Goal: Transaction & Acquisition: Purchase product/service

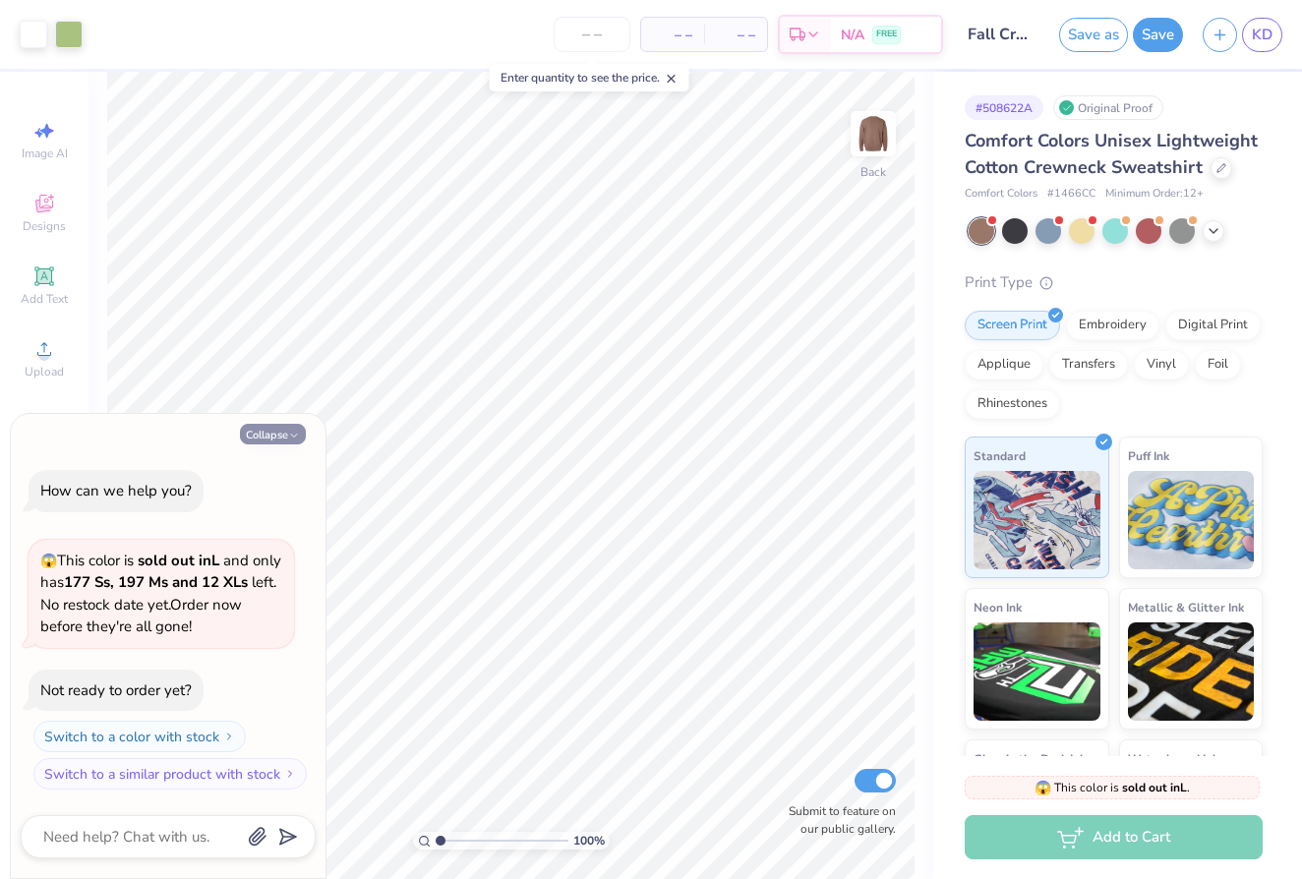
click at [271, 433] on button "Collapse" at bounding box center [273, 434] width 66 height 21
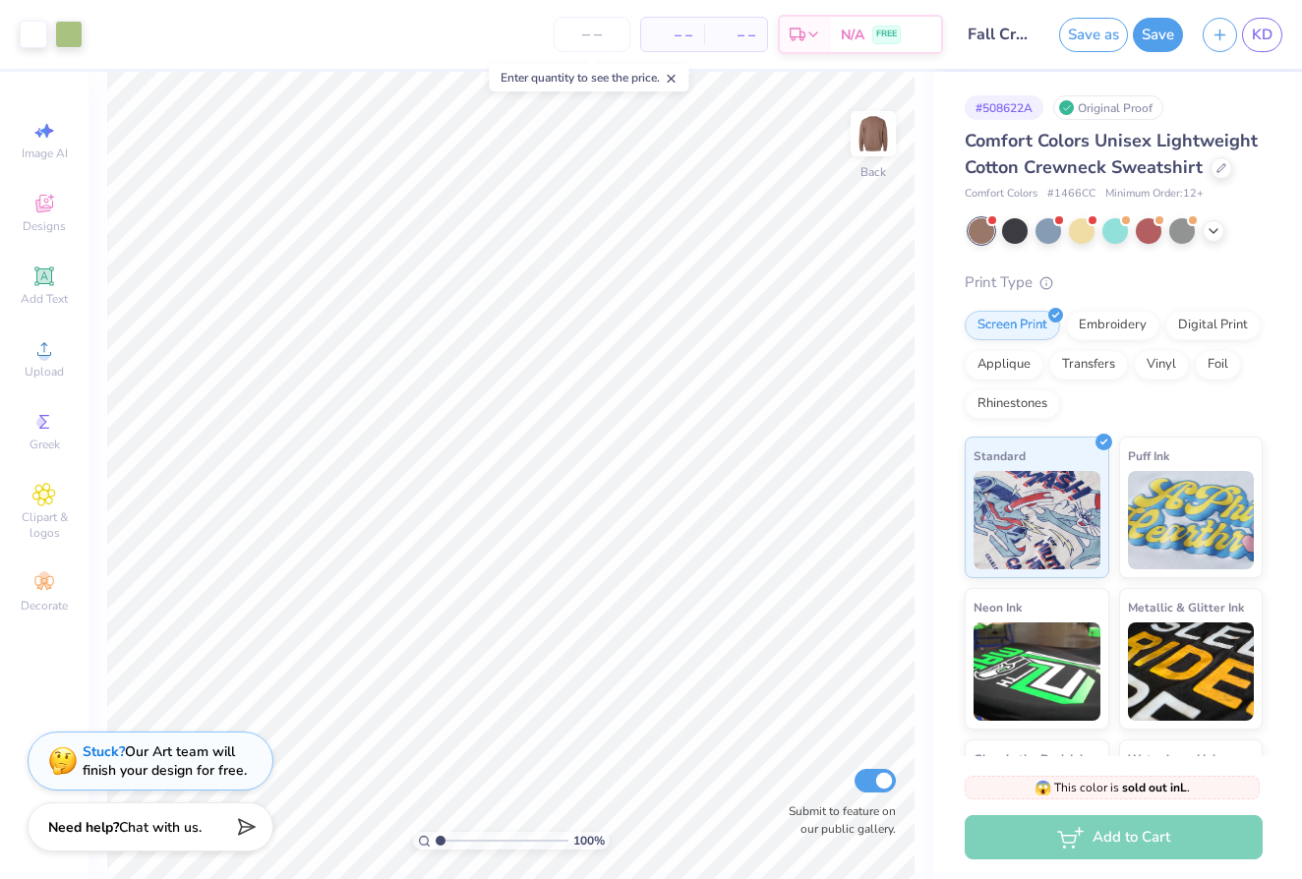
type textarea "x"
click at [35, 32] on div at bounding box center [34, 33] width 28 height 28
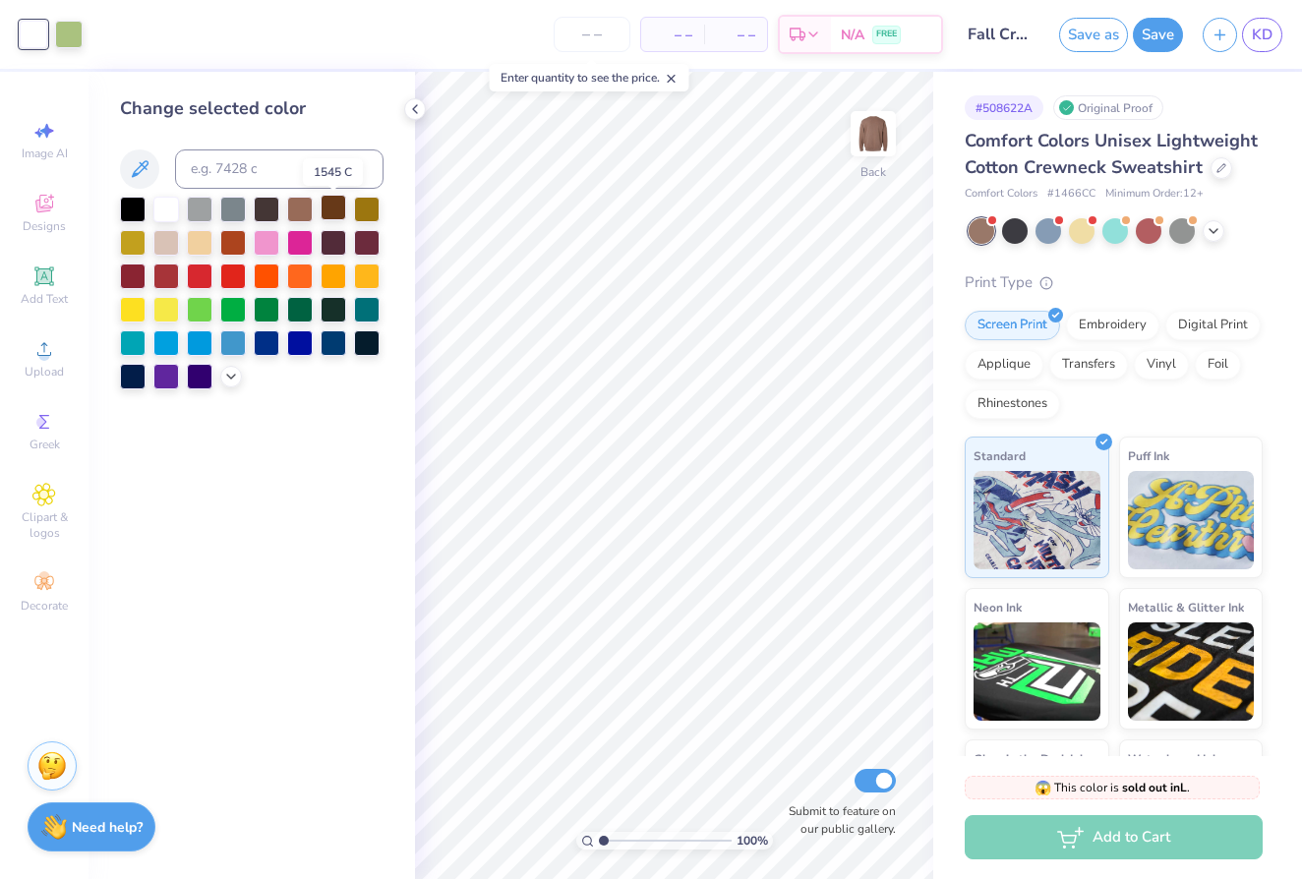
click at [336, 208] on div at bounding box center [334, 208] width 26 height 26
click at [77, 40] on div at bounding box center [69, 33] width 28 height 28
click at [327, 216] on div at bounding box center [334, 208] width 26 height 26
click at [328, 242] on div at bounding box center [334, 241] width 26 height 26
click at [163, 243] on div at bounding box center [166, 241] width 26 height 26
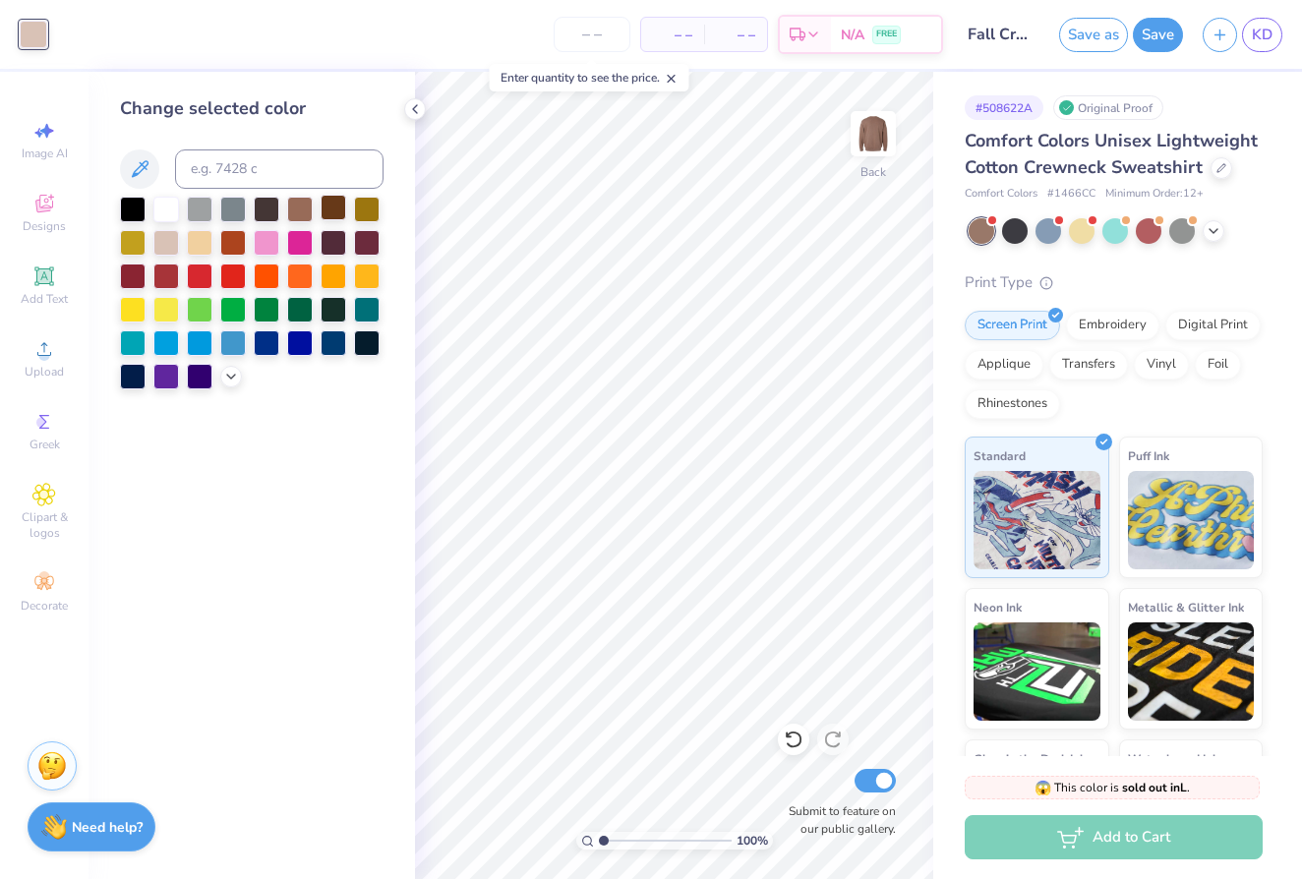
click at [327, 210] on div at bounding box center [334, 208] width 26 height 26
click at [363, 241] on div at bounding box center [367, 241] width 26 height 26
click at [330, 207] on div at bounding box center [334, 208] width 26 height 26
click at [133, 174] on icon at bounding box center [140, 168] width 17 height 17
click at [218, 158] on input at bounding box center [279, 168] width 209 height 39
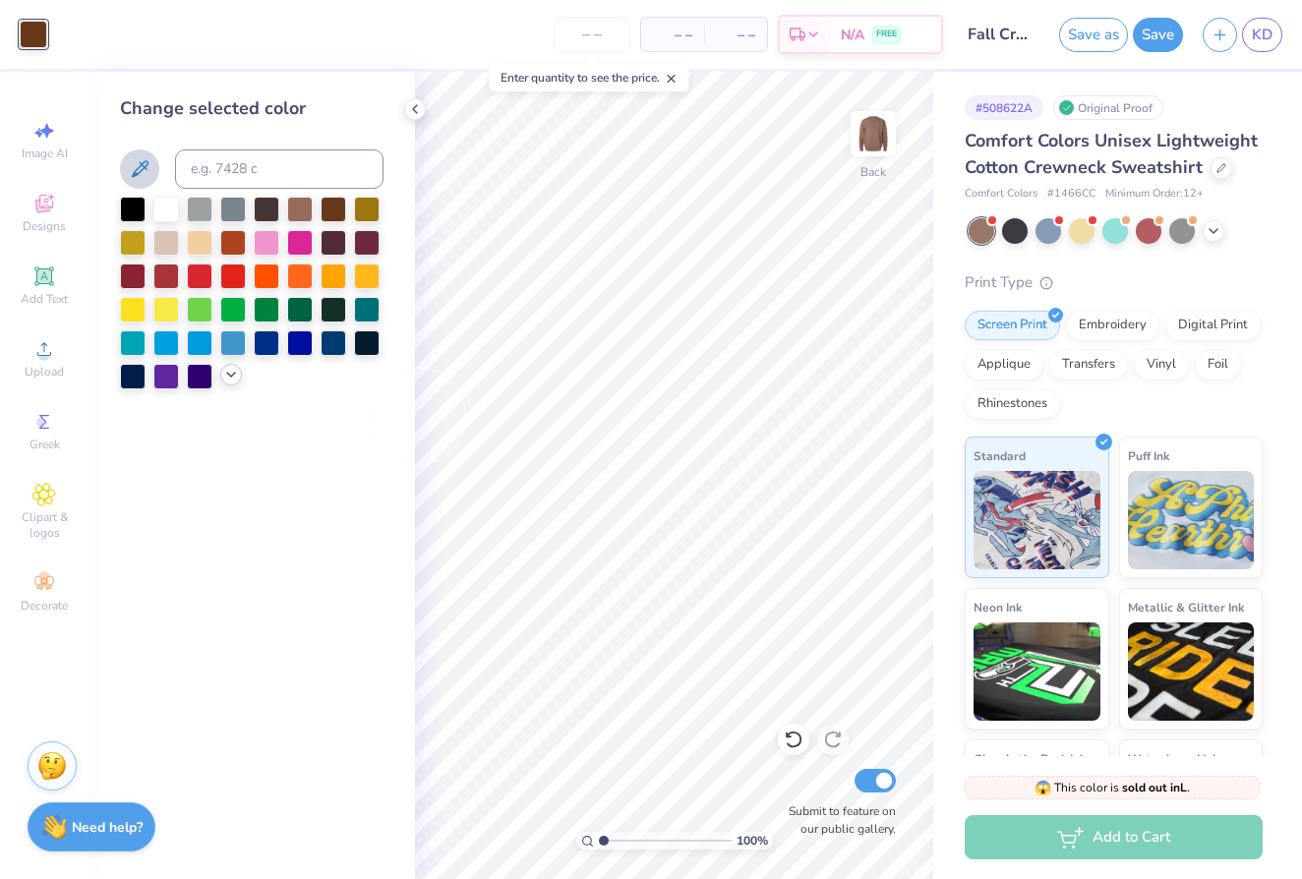
click at [226, 383] on icon at bounding box center [231, 375] width 16 height 16
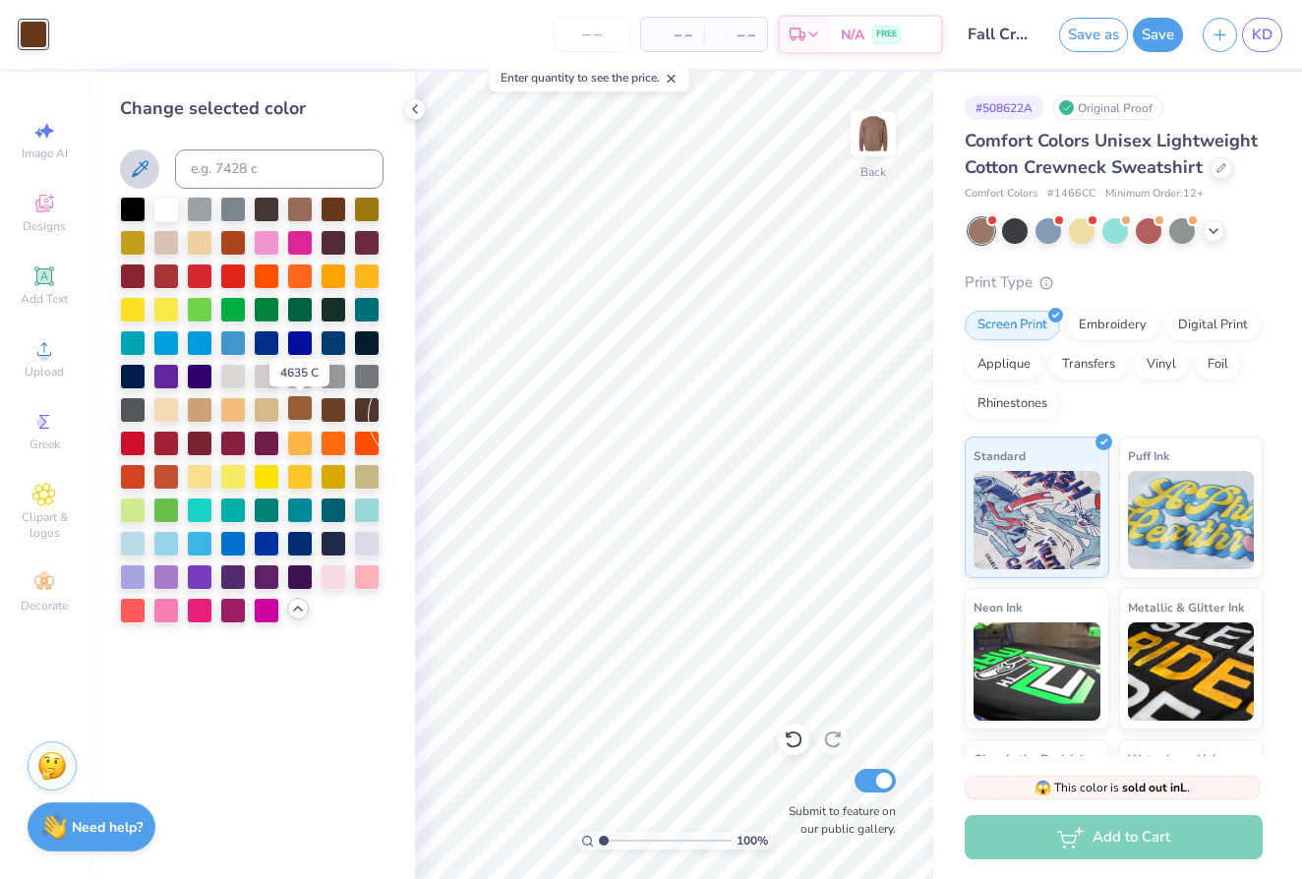
click at [299, 417] on div at bounding box center [300, 408] width 26 height 26
click at [326, 412] on div at bounding box center [334, 408] width 26 height 26
click at [170, 240] on div at bounding box center [166, 241] width 26 height 26
click at [296, 617] on icon at bounding box center [298, 609] width 16 height 16
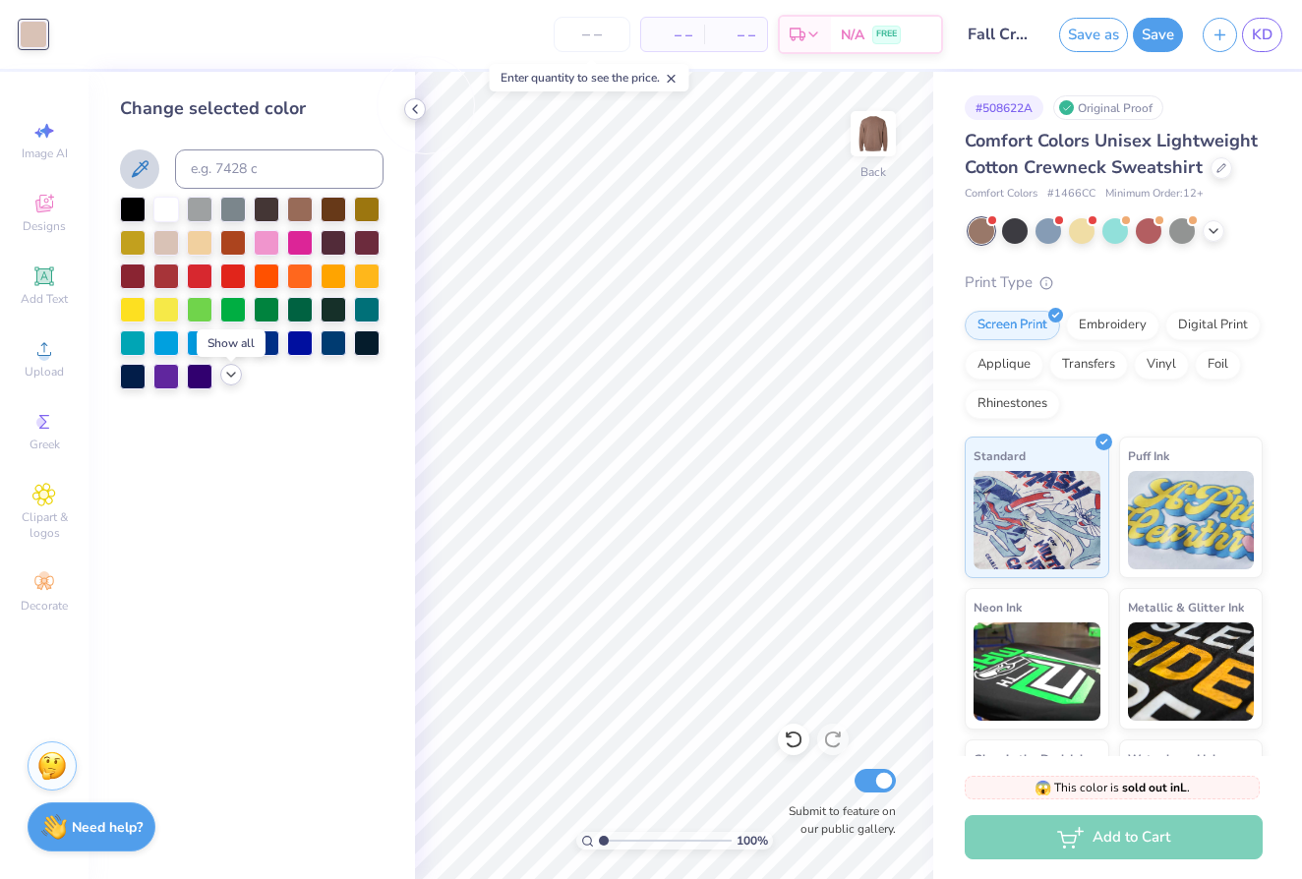
click at [415, 111] on polyline at bounding box center [415, 109] width 4 height 8
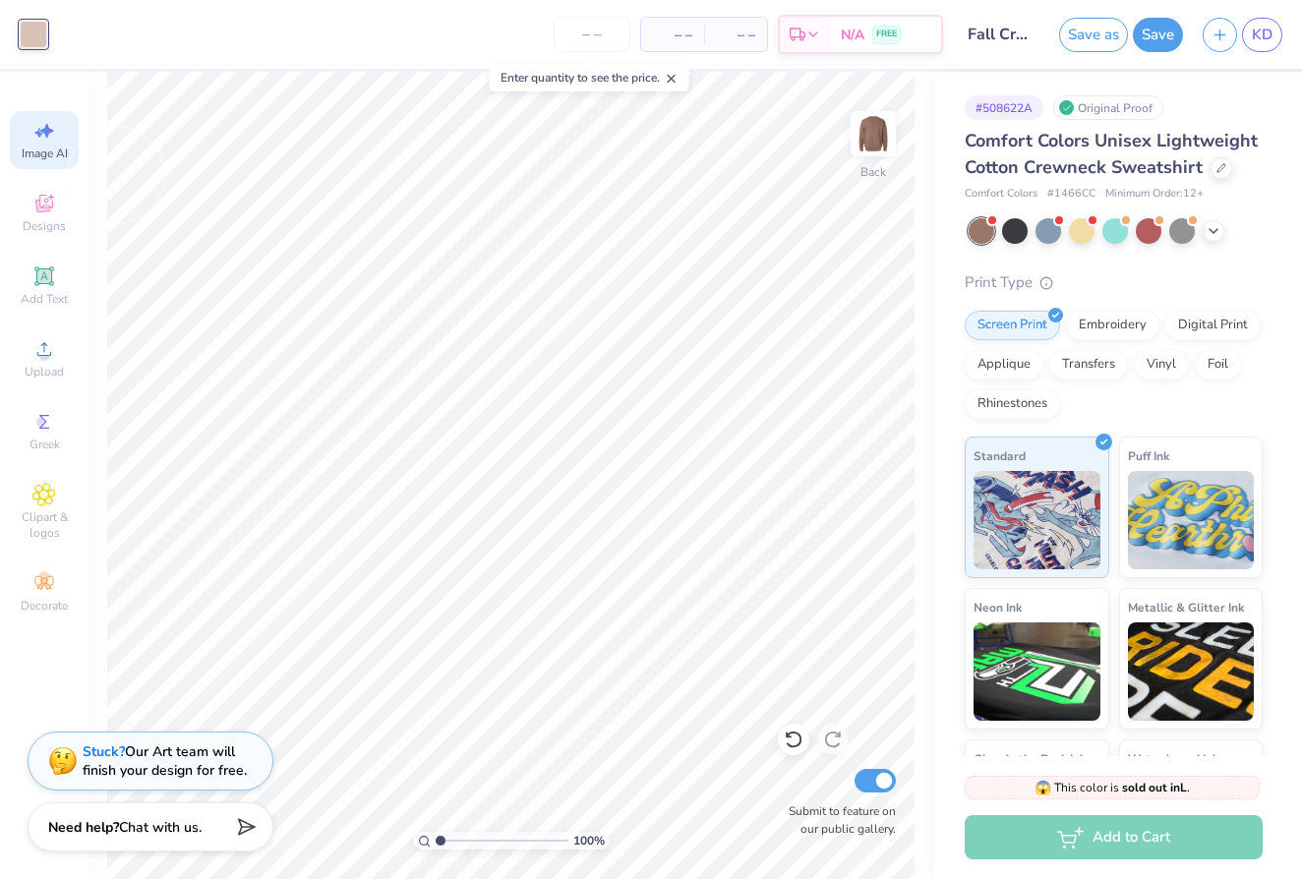
click at [37, 131] on icon at bounding box center [44, 131] width 24 height 24
select select "4"
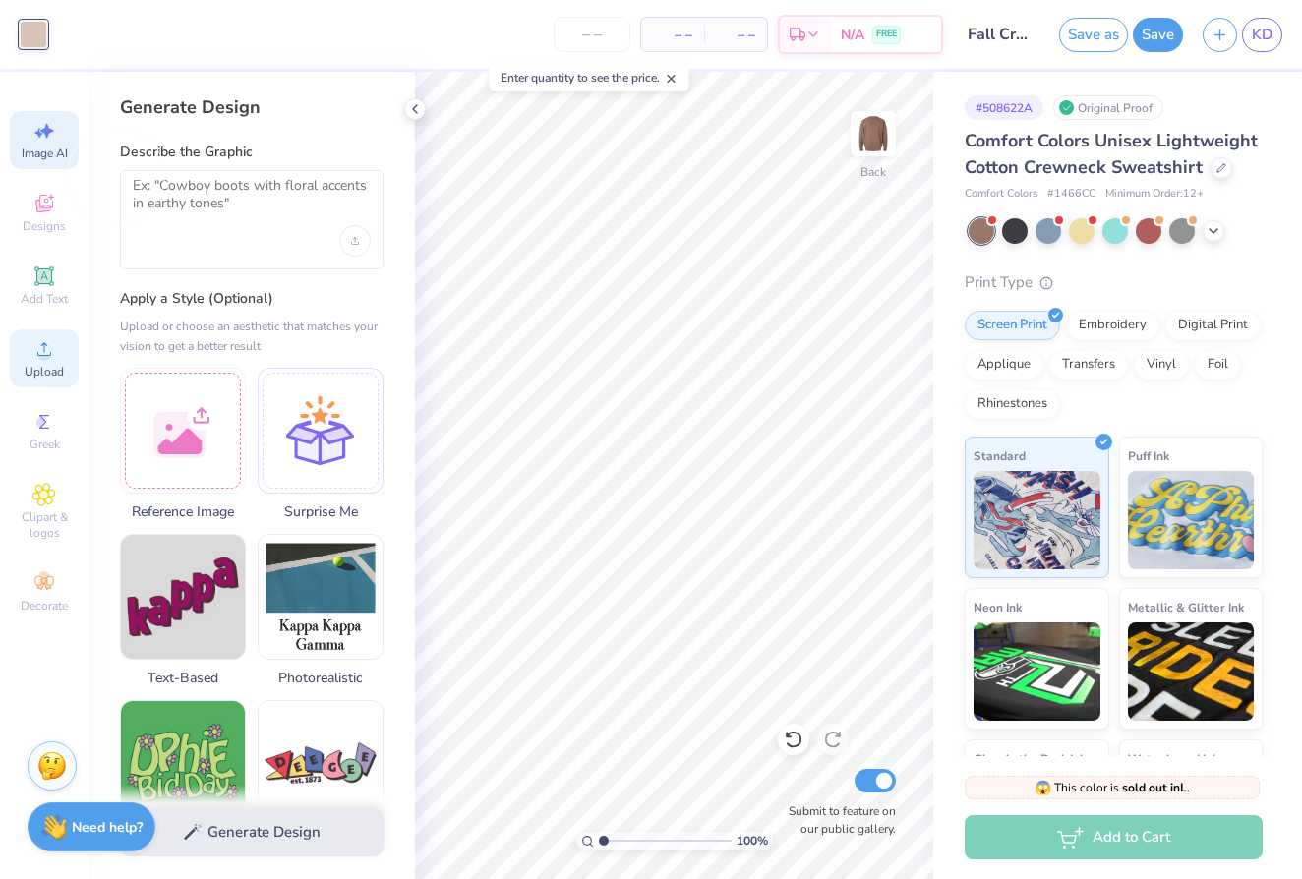
click at [49, 331] on div "Upload" at bounding box center [44, 358] width 69 height 58
type input "7.71"
type input "2.06"
click at [412, 108] on icon at bounding box center [415, 109] width 16 height 16
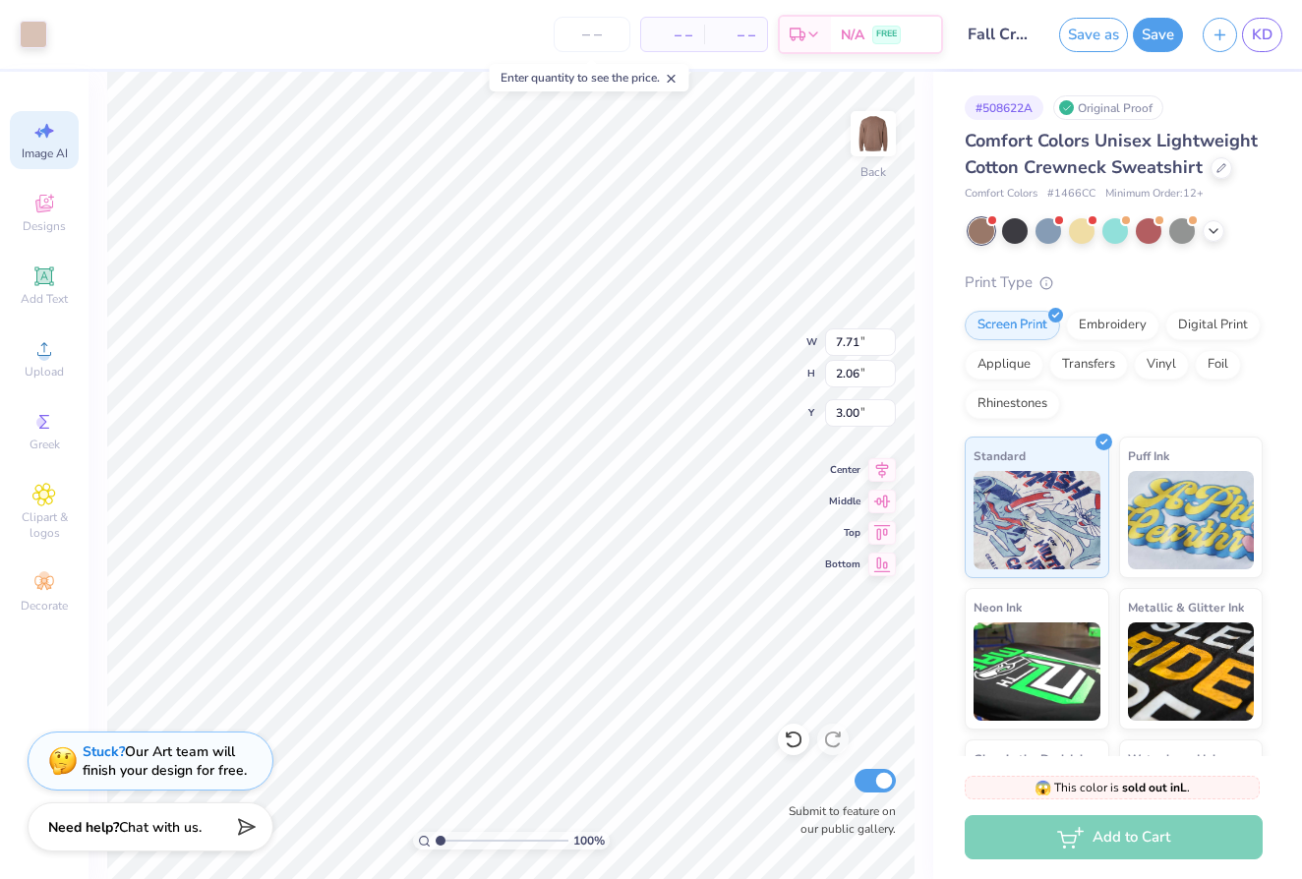
type input "6.62"
type input "1.77"
click at [1163, 40] on button "Save" at bounding box center [1158, 32] width 50 height 34
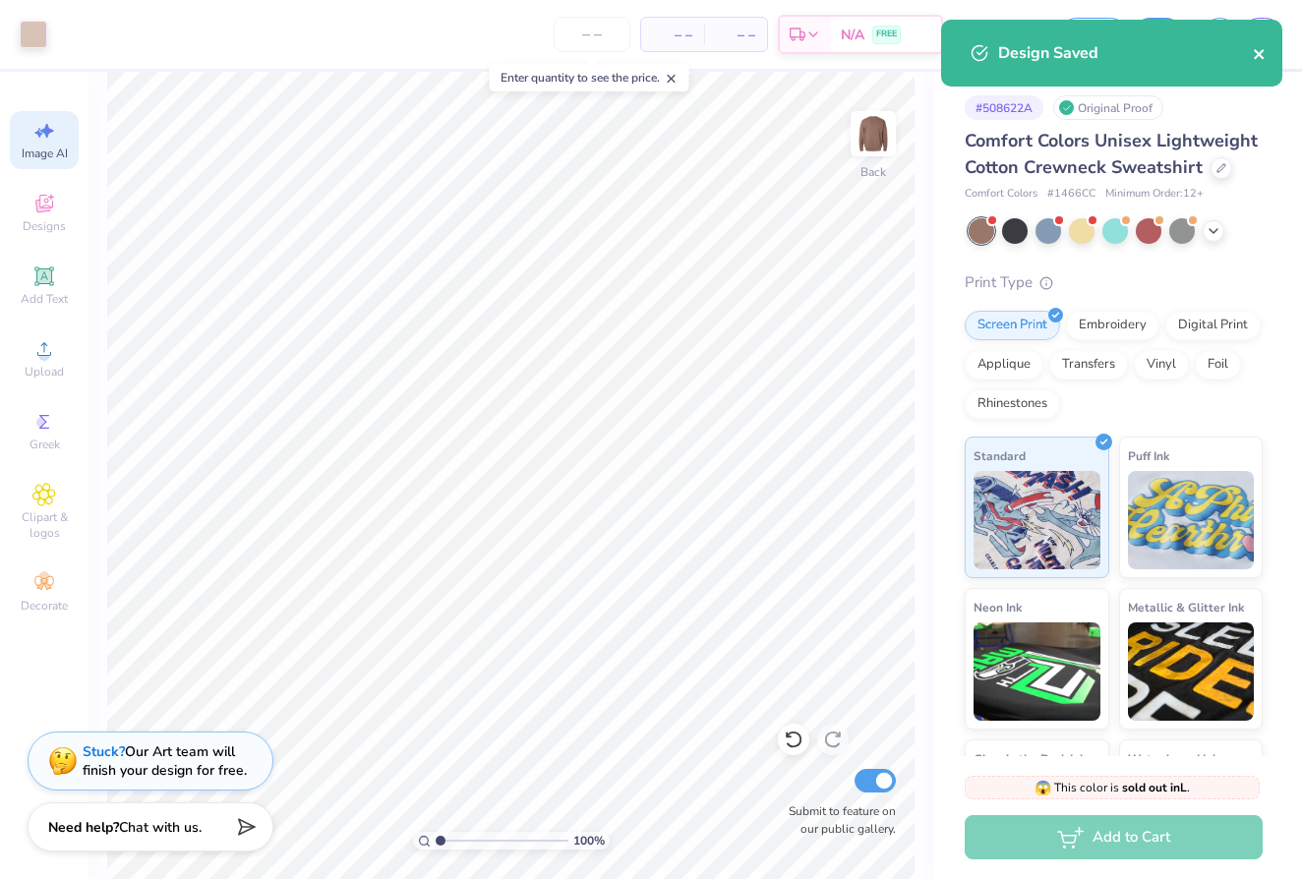
click at [1261, 51] on icon "close" at bounding box center [1259, 54] width 10 height 10
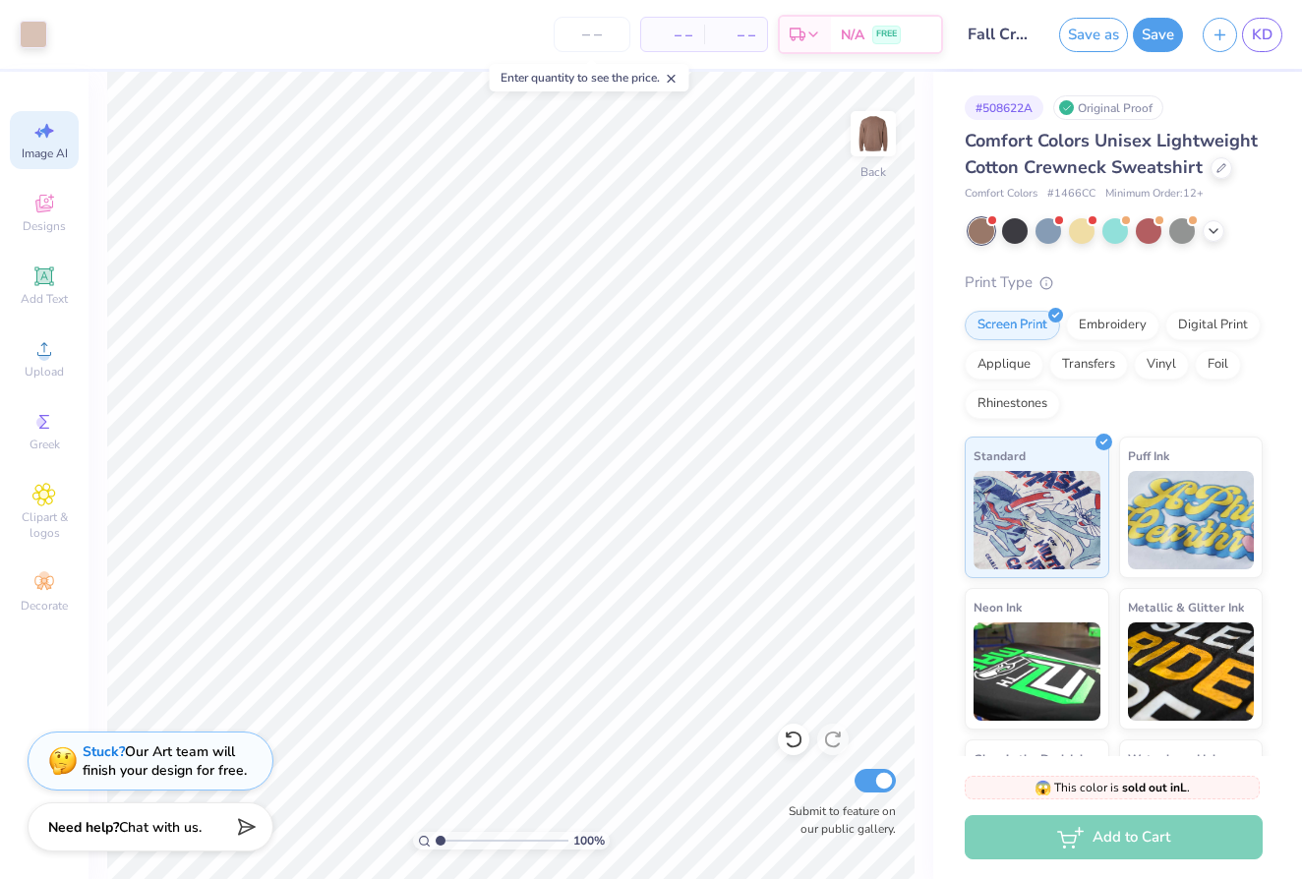
click at [1026, 833] on div "Add to Cart" at bounding box center [1114, 837] width 298 height 44
click at [662, 27] on span "– –" at bounding box center [672, 35] width 39 height 21
click at [589, 38] on input "number" at bounding box center [592, 34] width 77 height 35
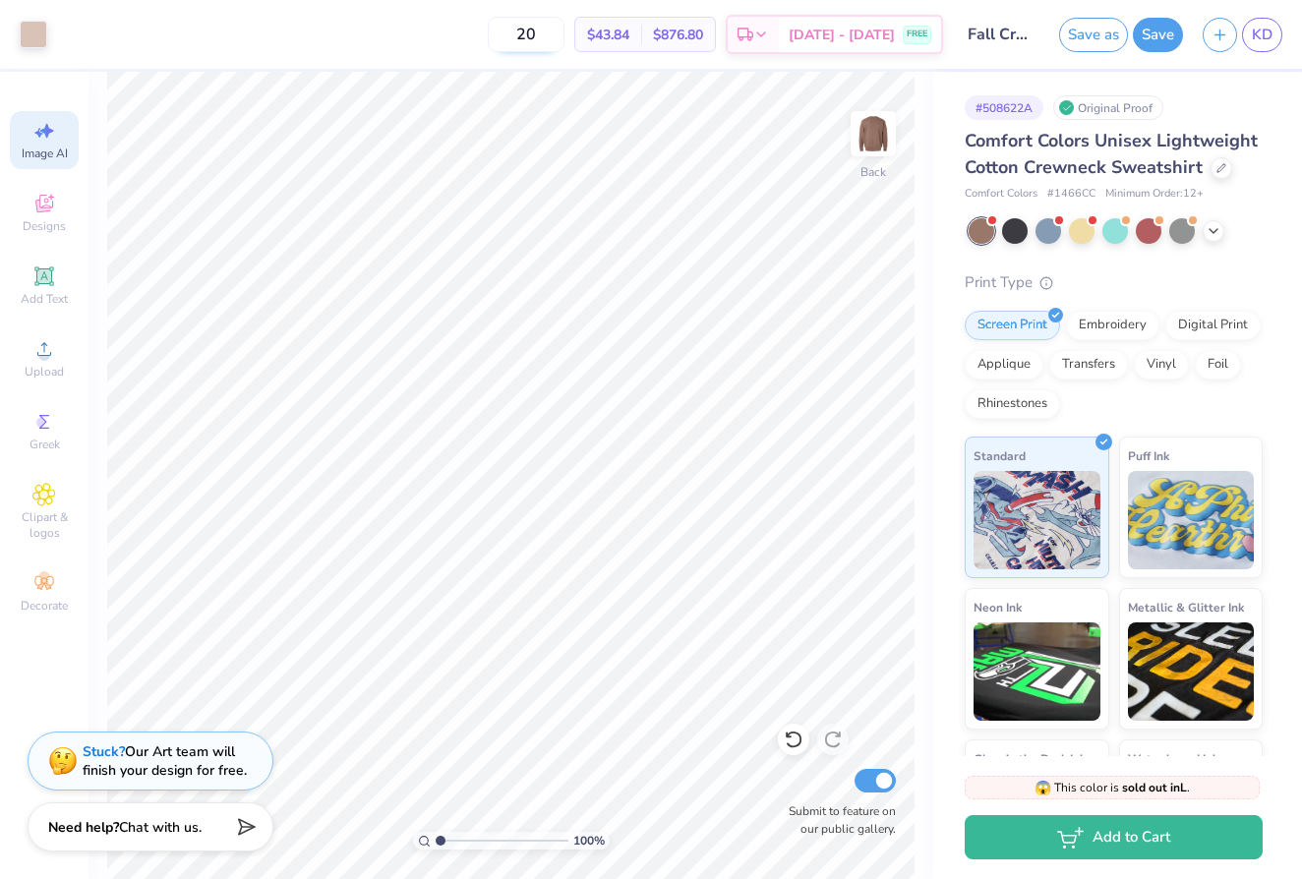
click at [554, 30] on input "20" at bounding box center [526, 34] width 77 height 35
type input "2"
type input "12"
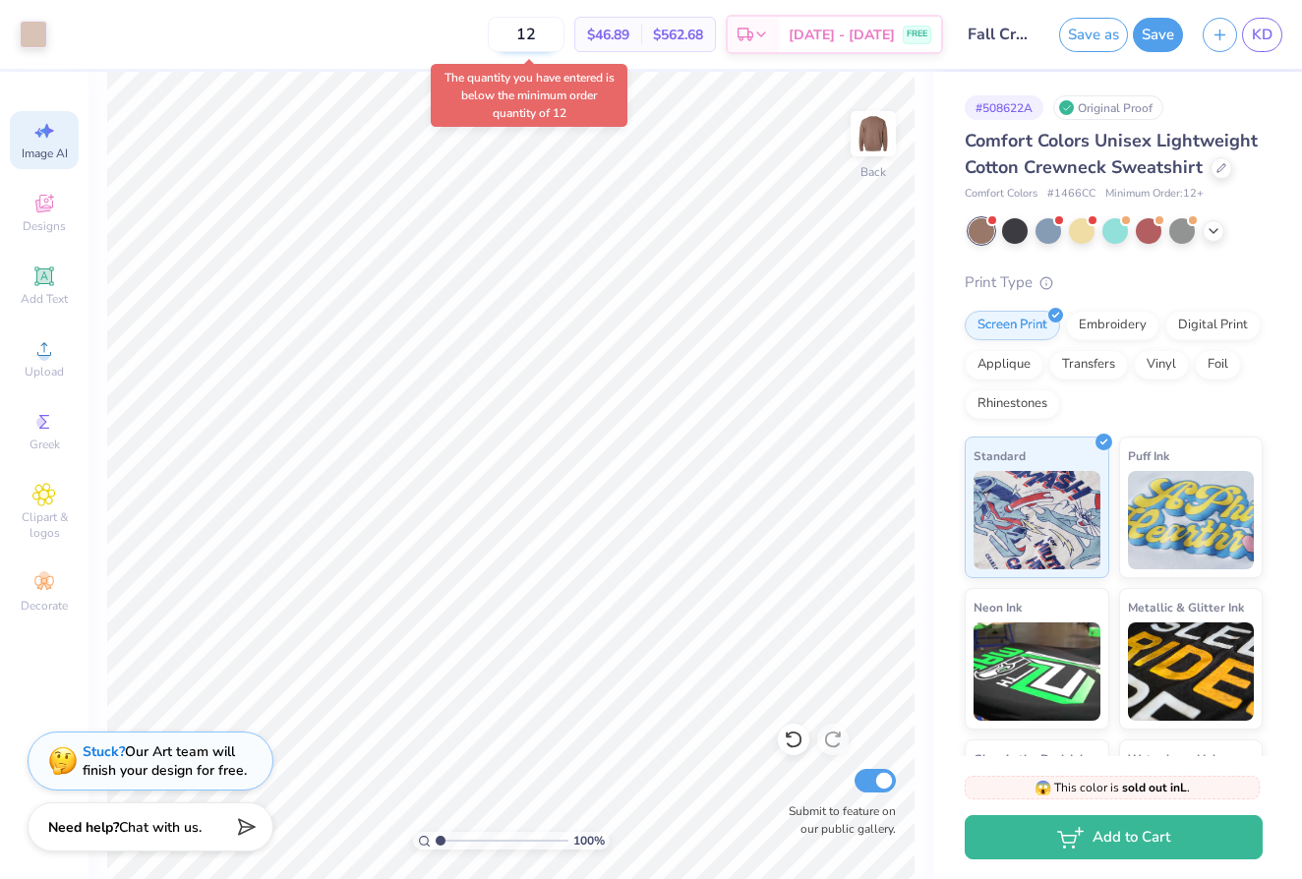
click at [548, 32] on input "12" at bounding box center [526, 34] width 77 height 35
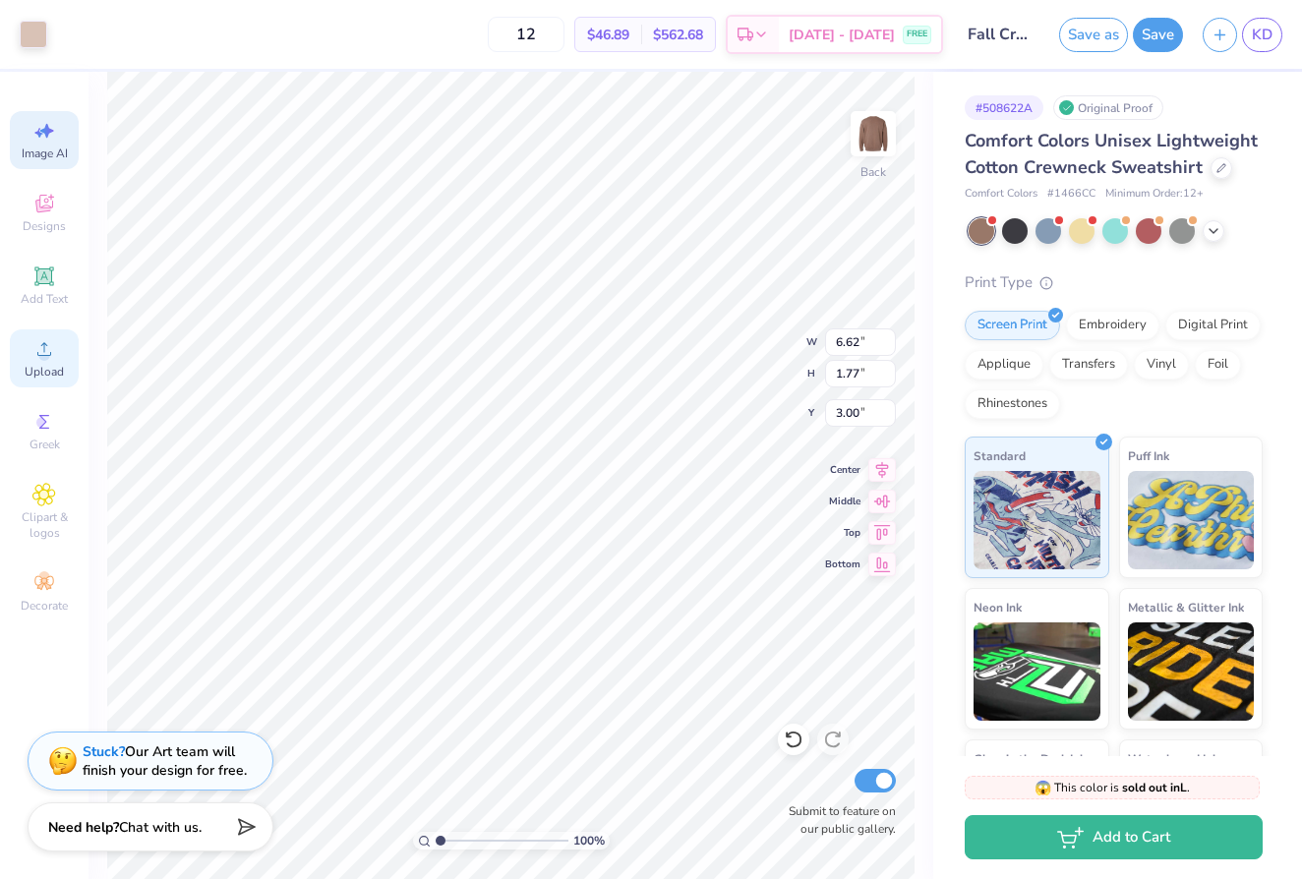
click at [49, 361] on div "Upload" at bounding box center [44, 358] width 69 height 58
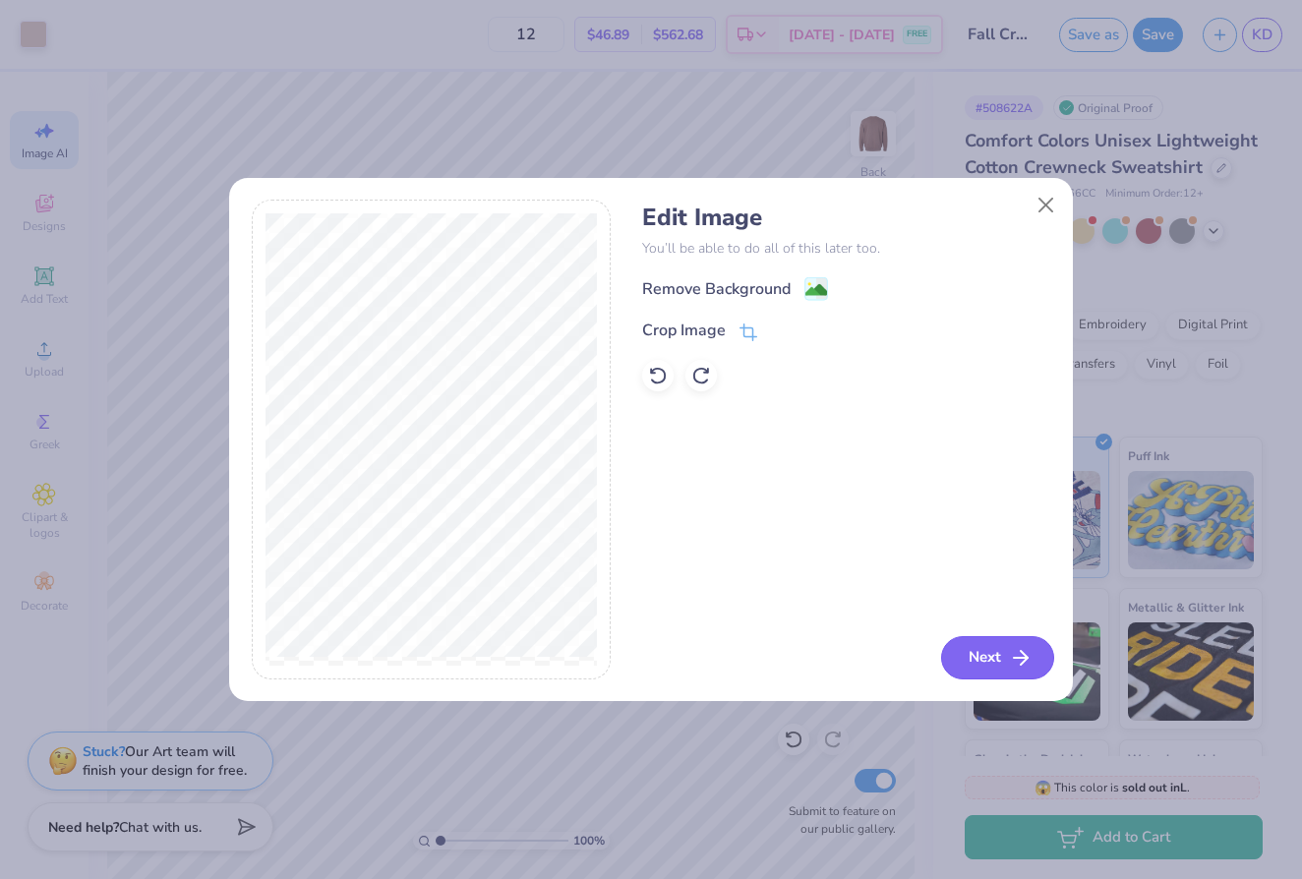
click at [996, 654] on button "Next" at bounding box center [997, 657] width 113 height 43
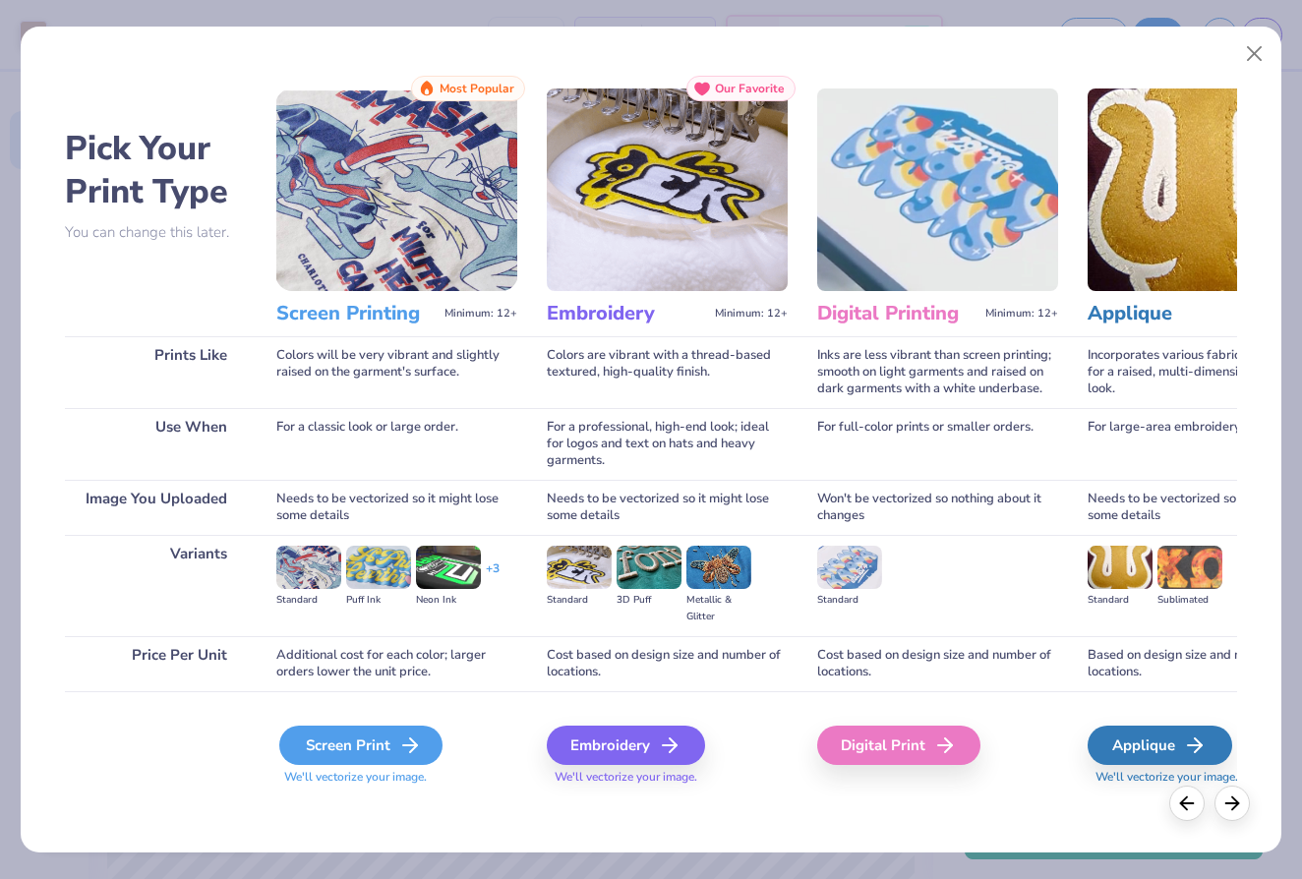
click at [383, 741] on div "Screen Print" at bounding box center [360, 745] width 163 height 39
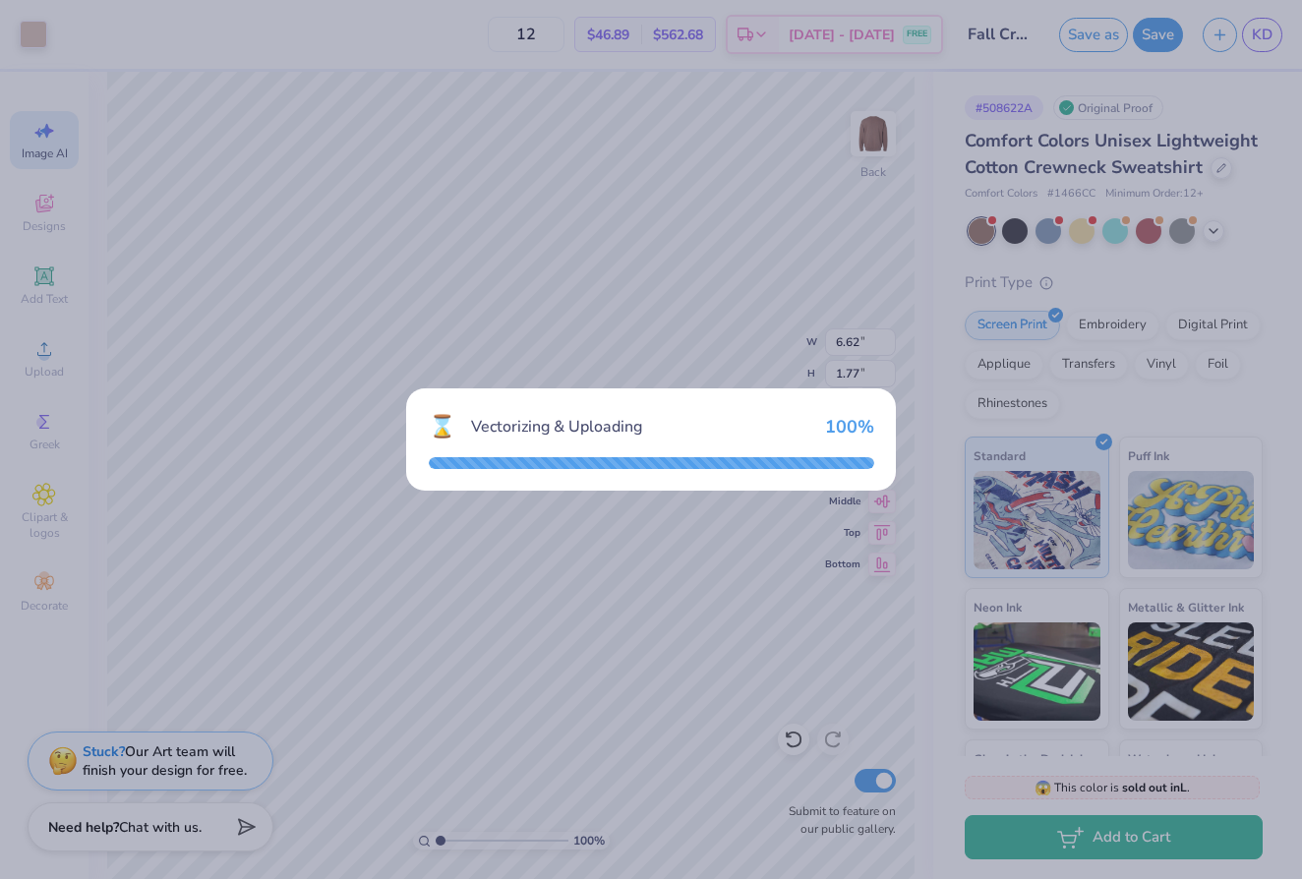
type input "15.00"
type input "7.97"
type input "8.02"
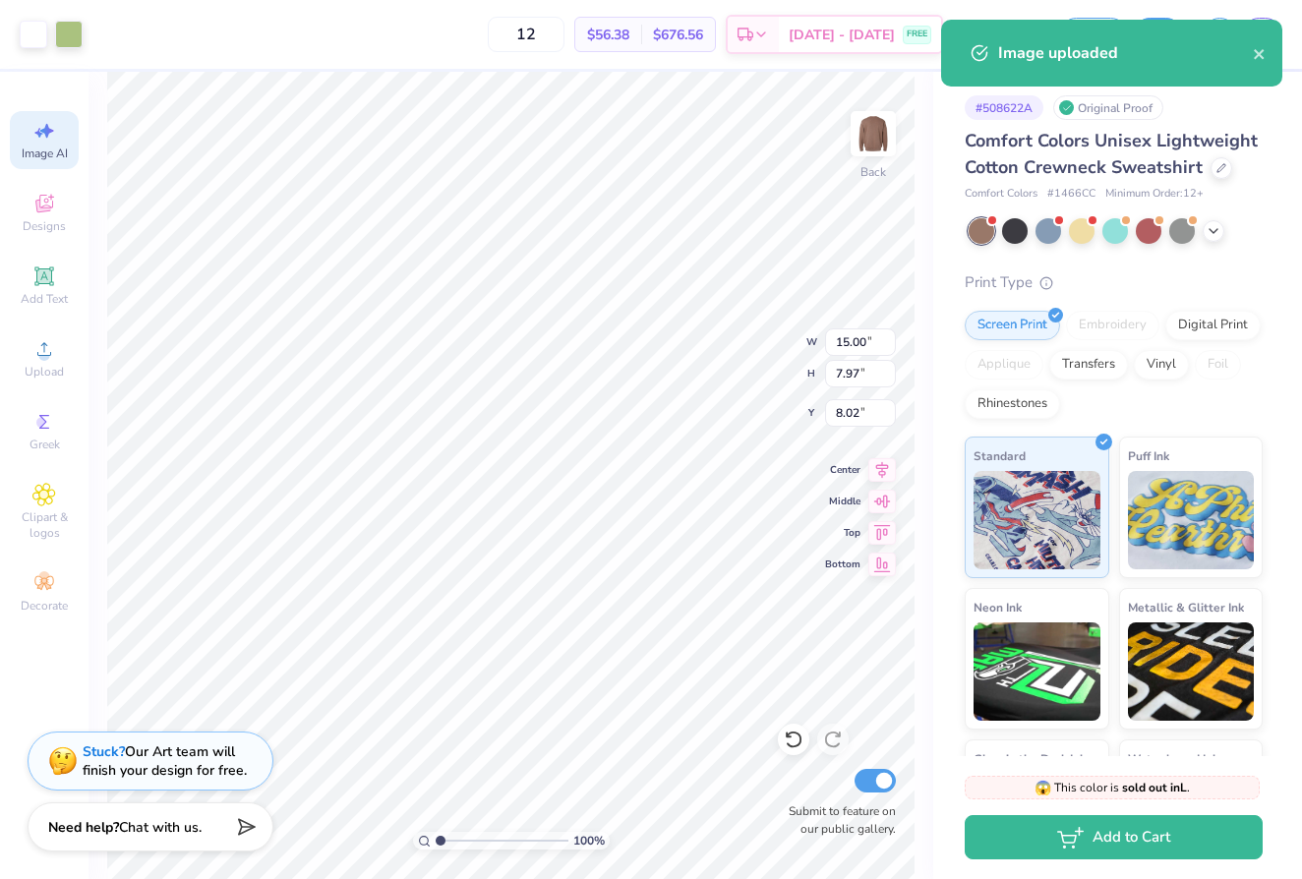
type input "6.62"
type input "1.77"
type input "20.73"
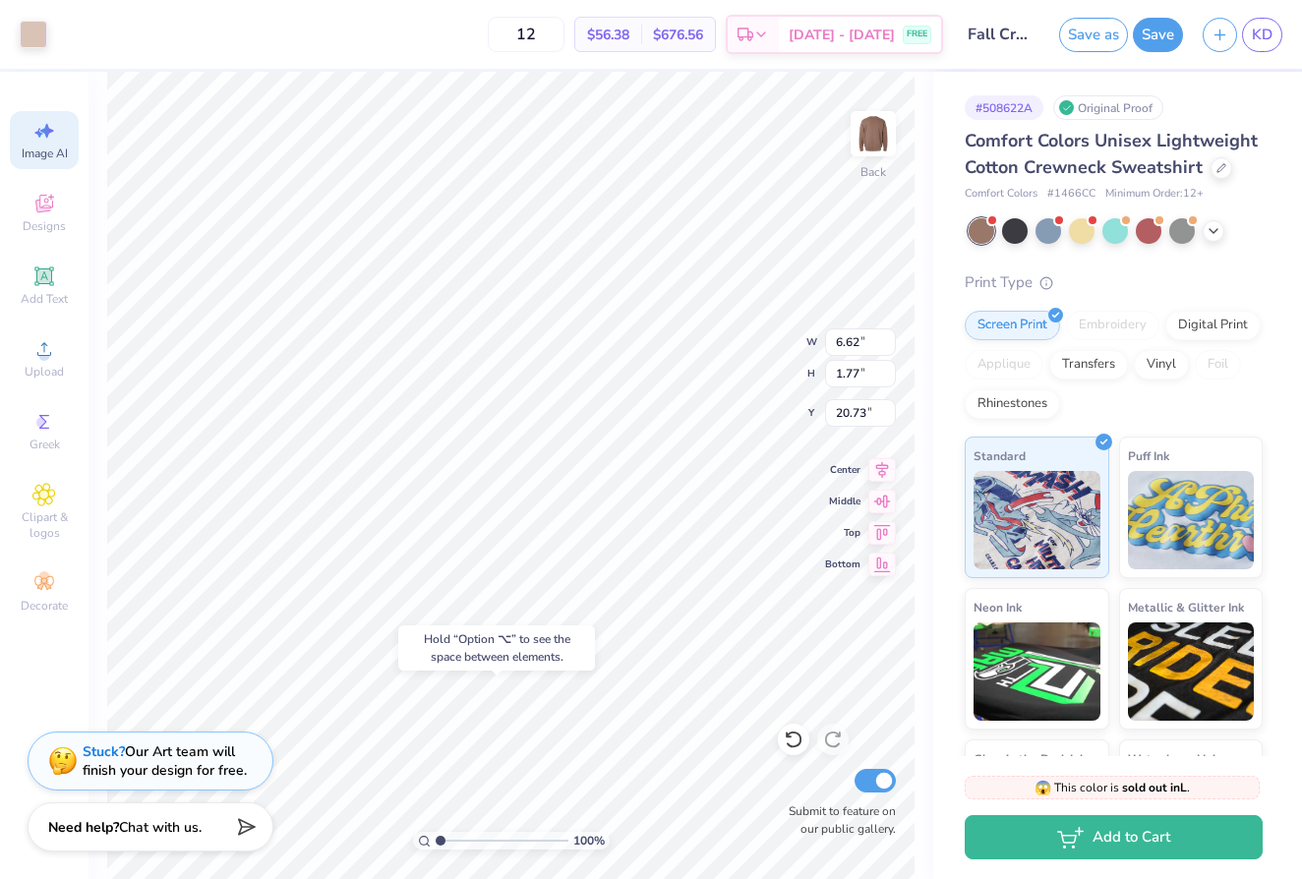
type input "15.00"
type input "7.97"
type input "8.02"
type input "4.53"
type input "2.41"
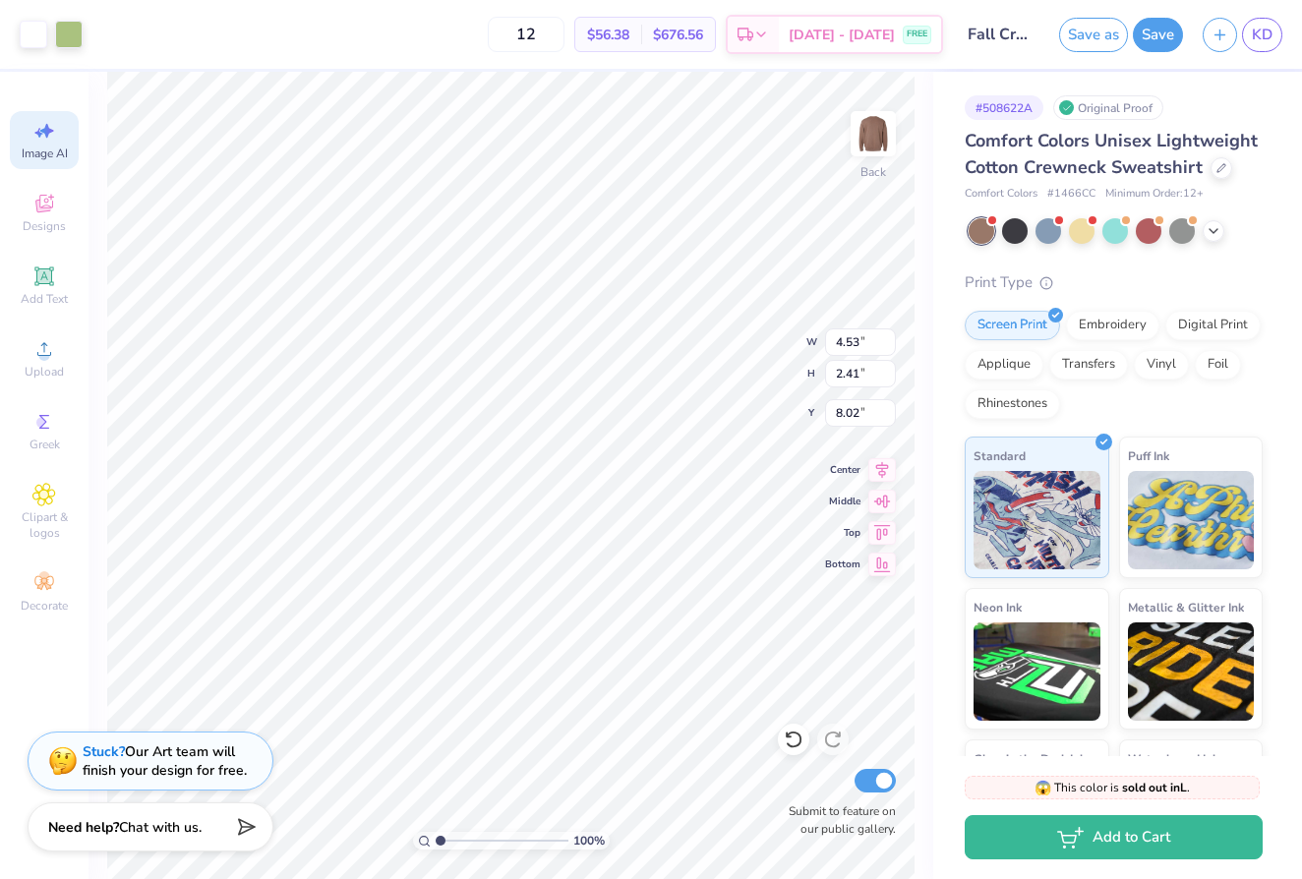
type input "2.57"
type input "5.94"
type input "3.16"
type input "3.00"
click at [23, 17] on div "Art colors" at bounding box center [41, 34] width 83 height 69
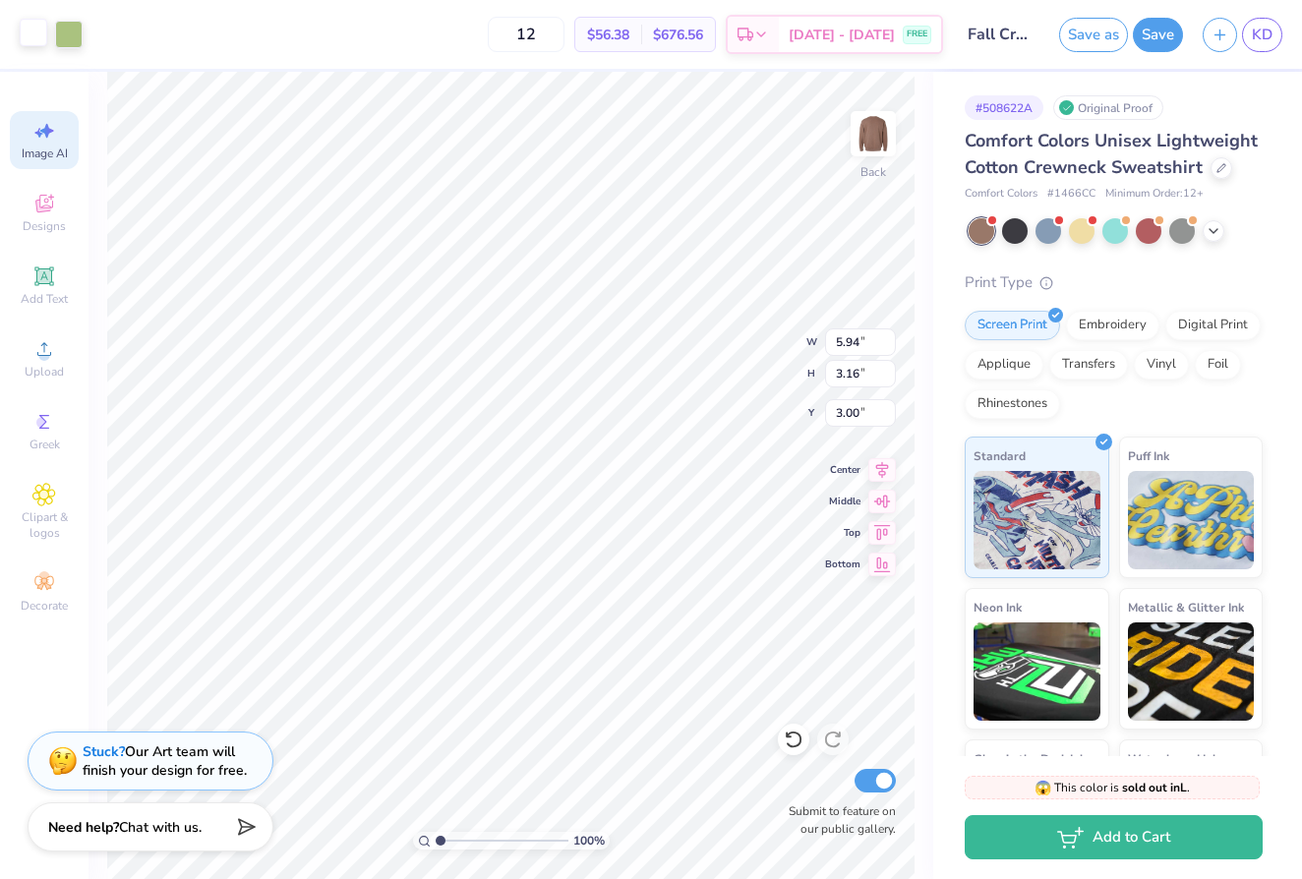
click at [26, 28] on div at bounding box center [34, 33] width 28 height 28
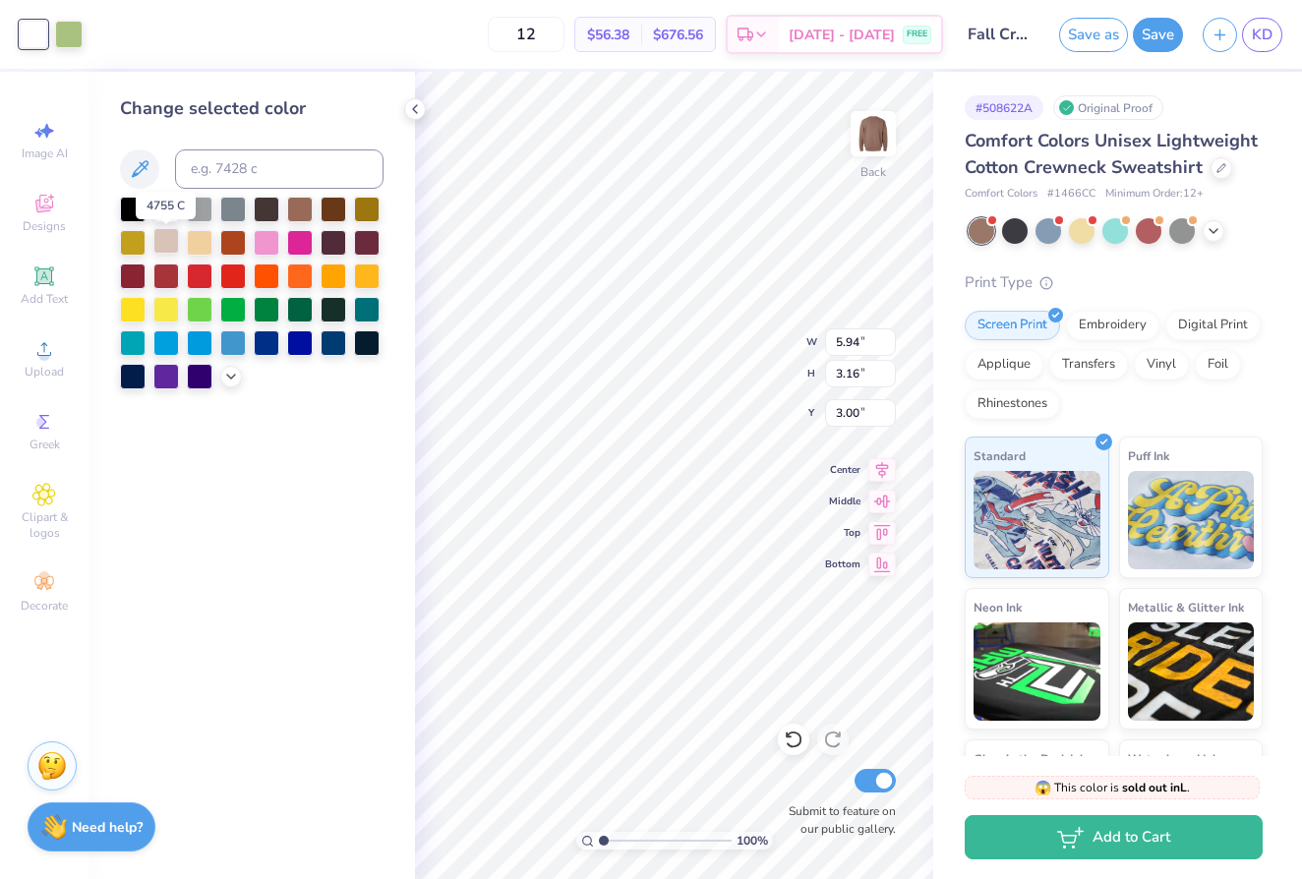
click at [169, 244] on div at bounding box center [166, 241] width 26 height 26
click at [70, 30] on div at bounding box center [69, 33] width 28 height 28
click at [166, 248] on div at bounding box center [166, 241] width 26 height 26
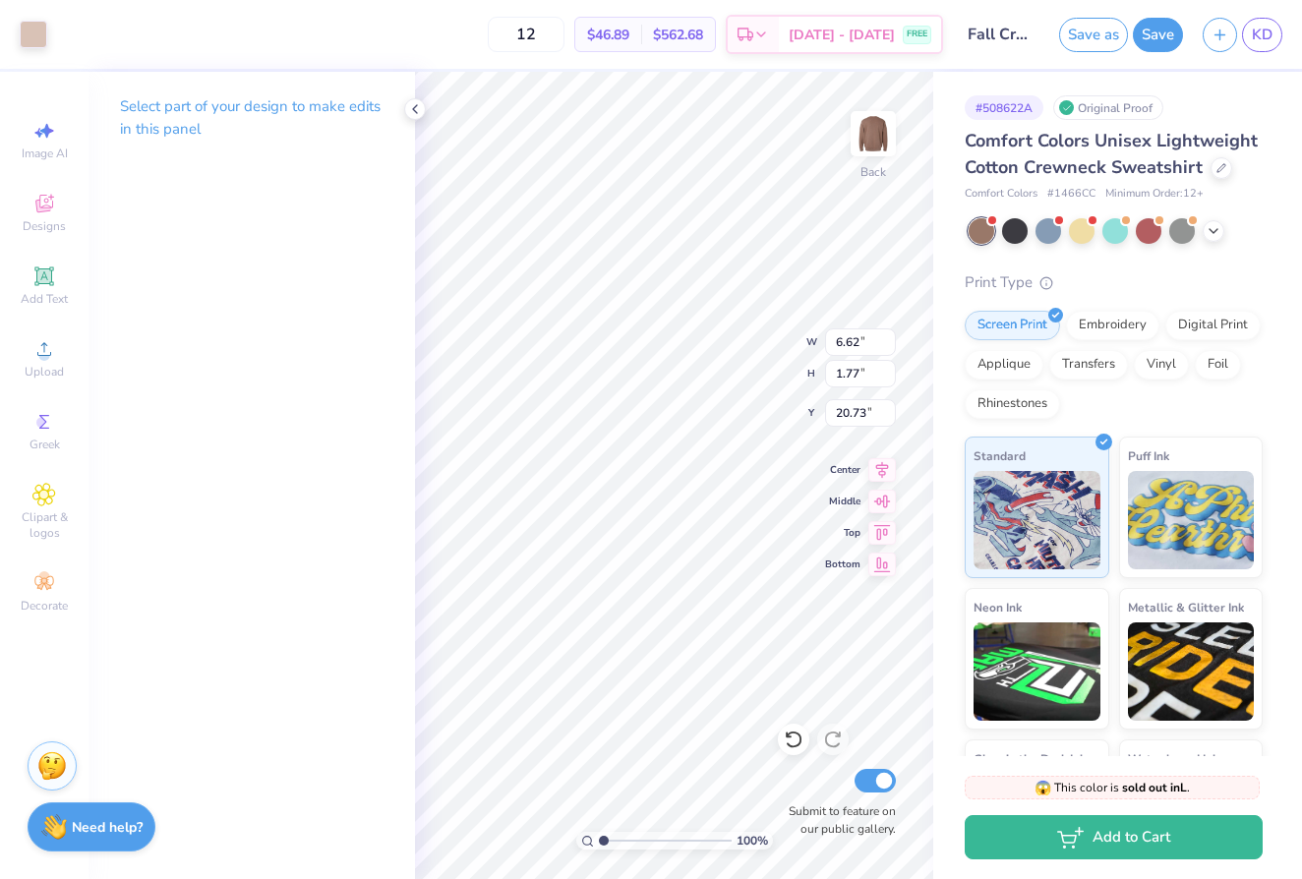
type input "3.00"
click at [417, 111] on icon at bounding box center [415, 109] width 16 height 16
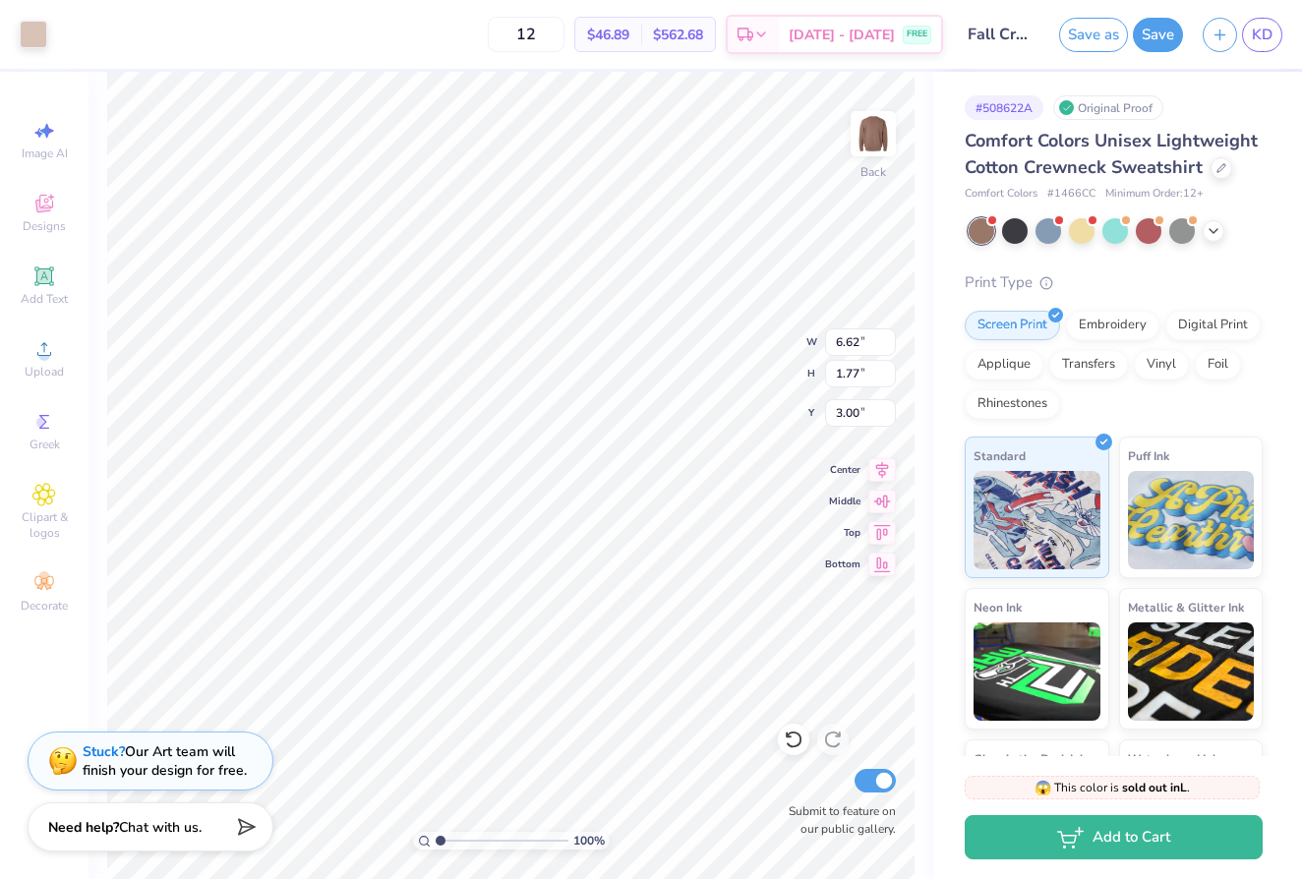
type input "7.08"
type input "1.89"
click at [629, 30] on span "$46.89" at bounding box center [608, 35] width 42 height 21
click at [687, 37] on span "$562.68" at bounding box center [678, 35] width 50 height 21
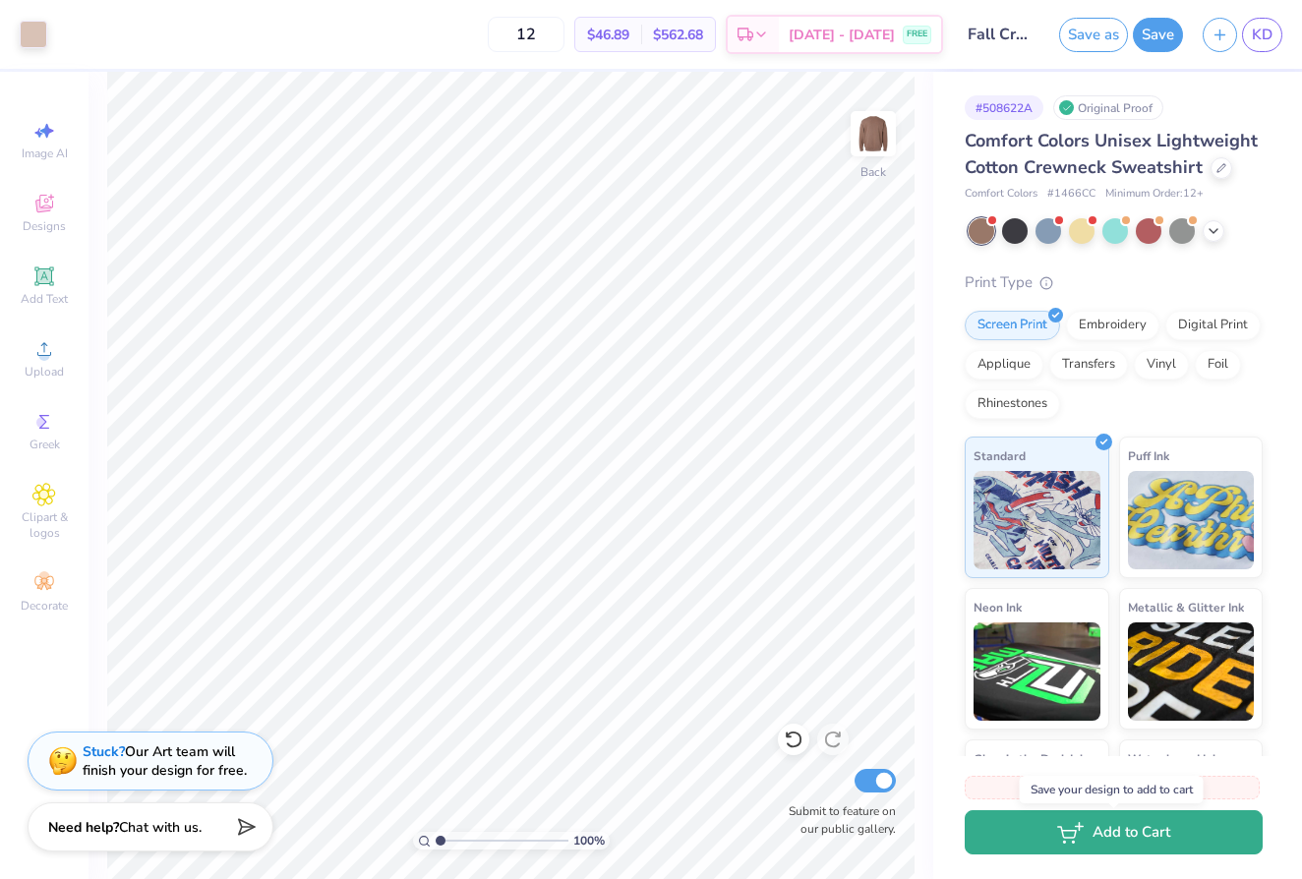
click at [1077, 842] on icon "button" at bounding box center [1070, 833] width 27 height 22
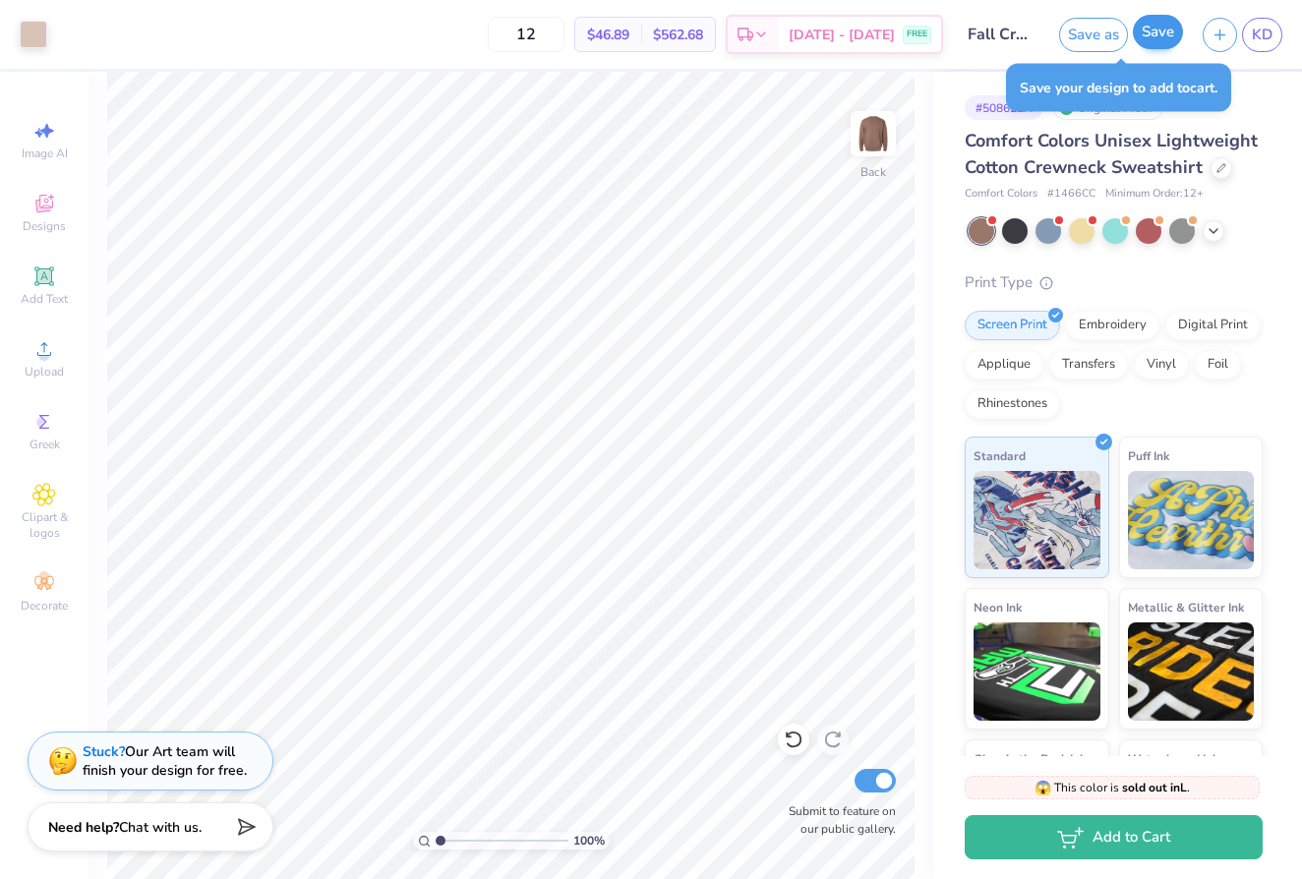
click at [1163, 29] on button "Save" at bounding box center [1158, 32] width 50 height 34
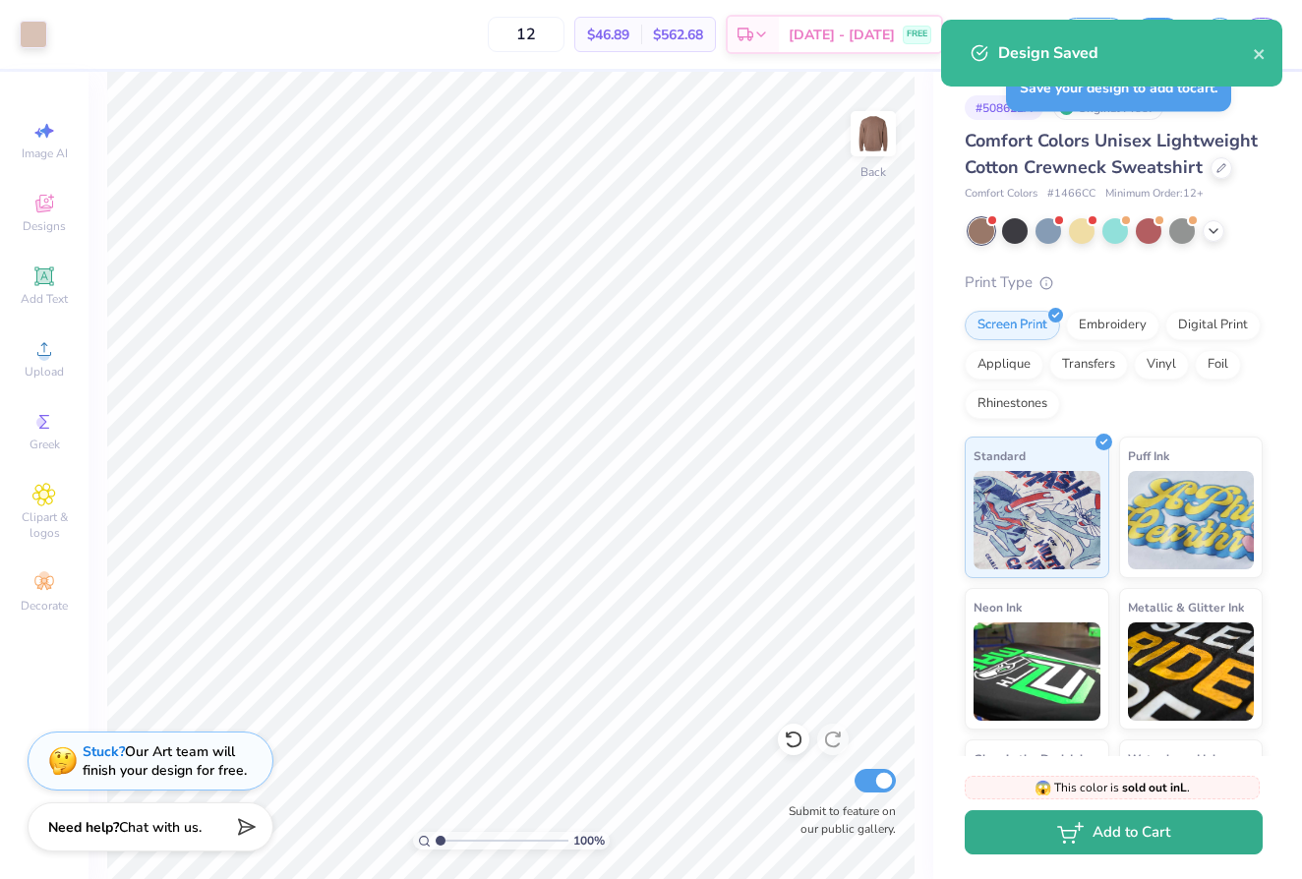
click at [1120, 840] on button "Add to Cart" at bounding box center [1114, 832] width 298 height 44
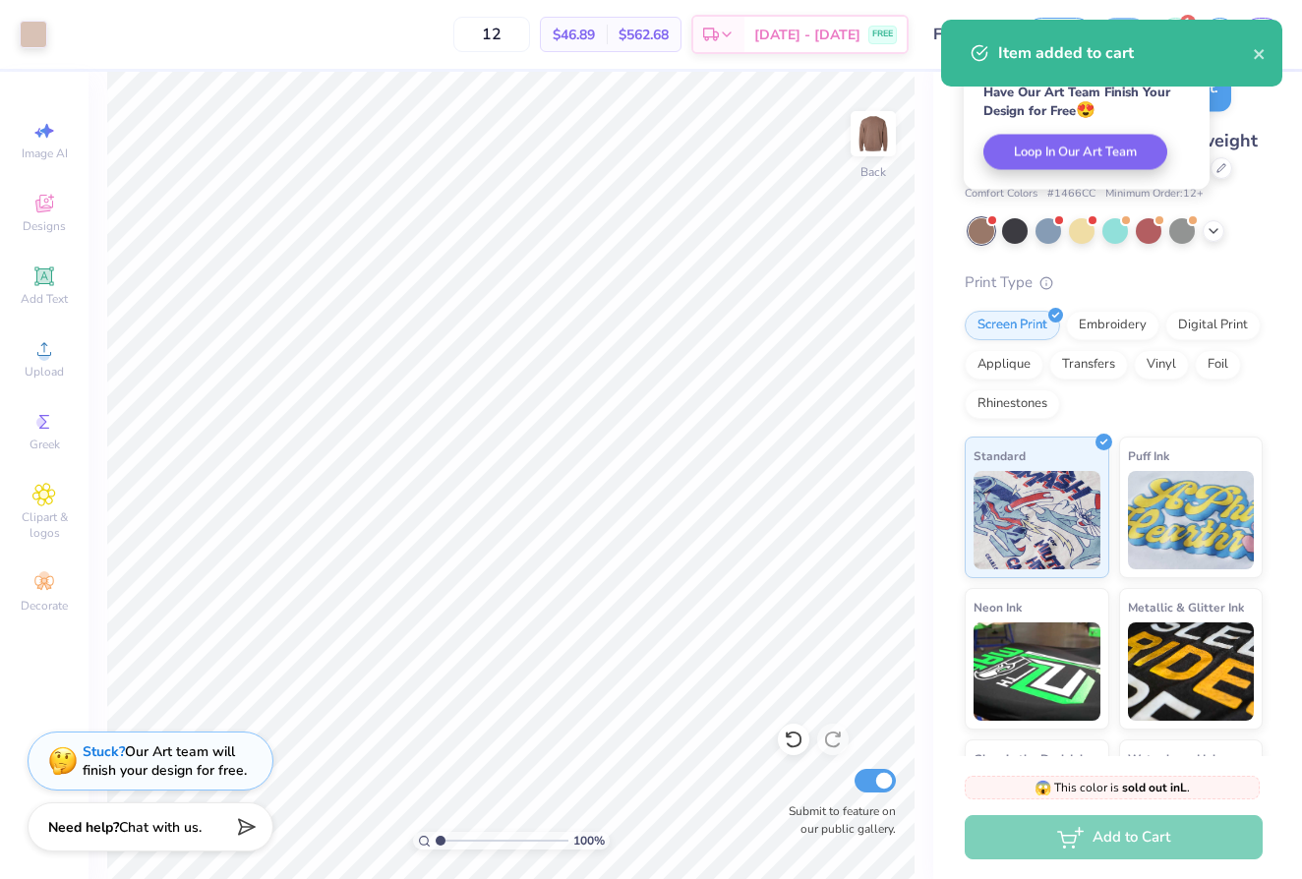
click at [1182, 26] on div "Item added to cart" at bounding box center [1111, 53] width 341 height 67
click at [1255, 52] on icon "close" at bounding box center [1260, 54] width 14 height 16
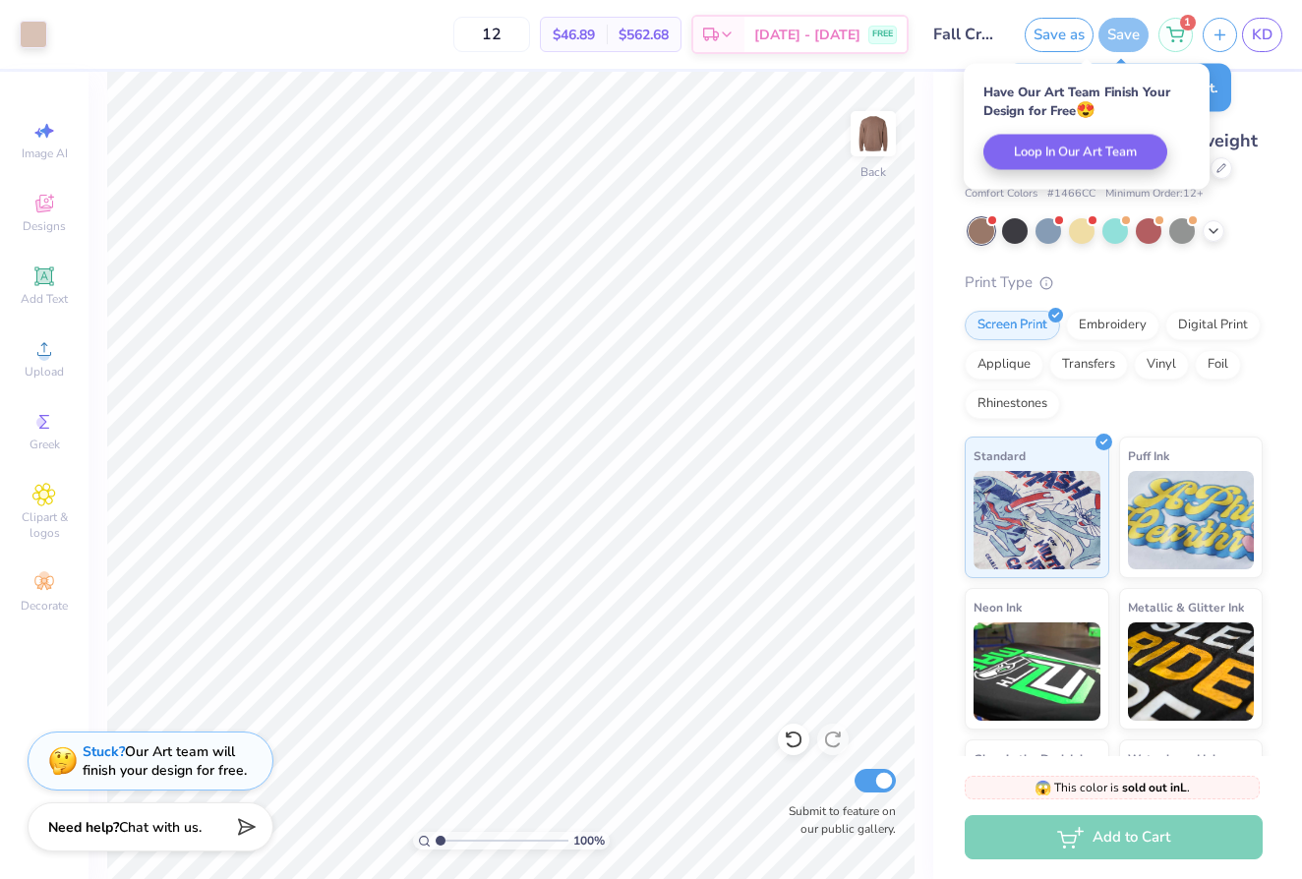
click at [1170, 30] on div "Item added to cart" at bounding box center [1111, 60] width 349 height 89
click at [1184, 34] on icon at bounding box center [1175, 32] width 18 height 16
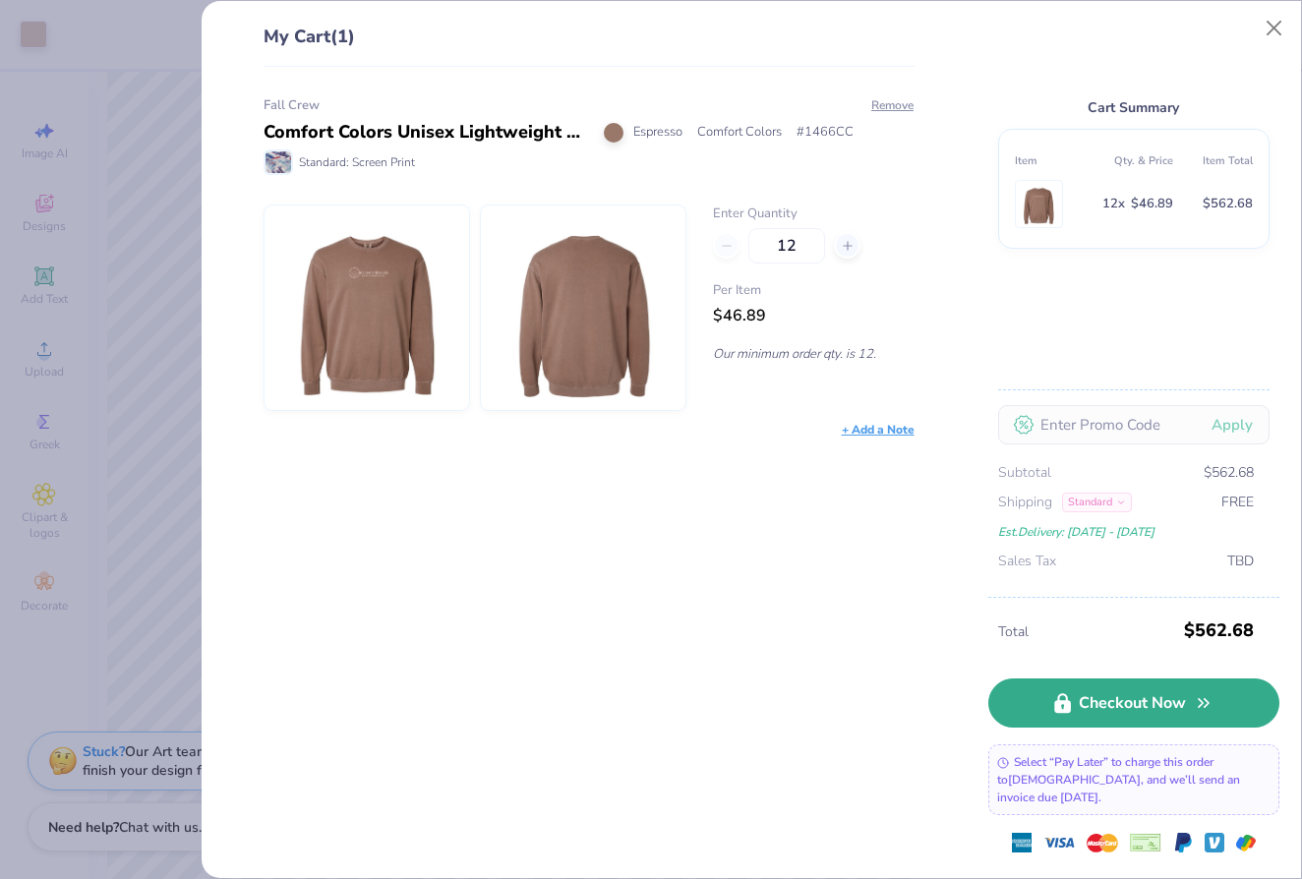
click at [1067, 714] on icon at bounding box center [1062, 703] width 17 height 21
